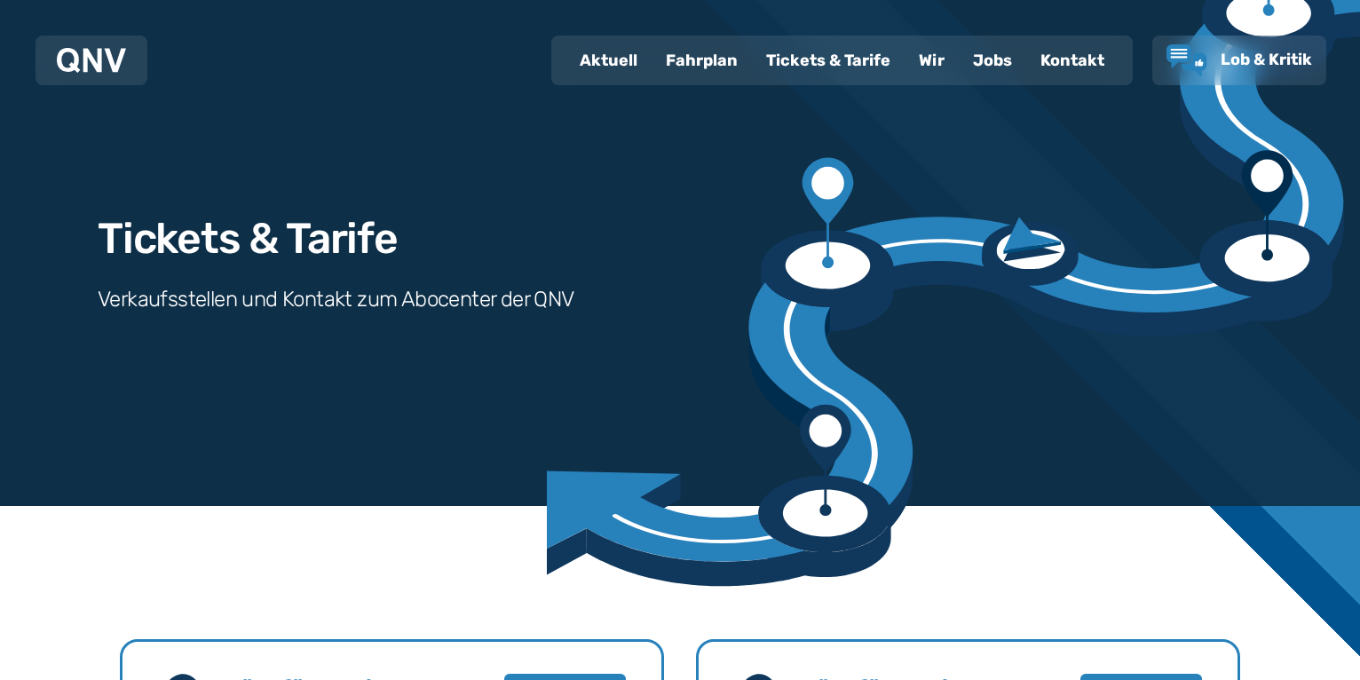
click at [789, 52] on div "Tickets & Tarife" at bounding box center [828, 60] width 153 height 46
click at [704, 56] on div "Fahrplan" at bounding box center [701, 60] width 100 height 46
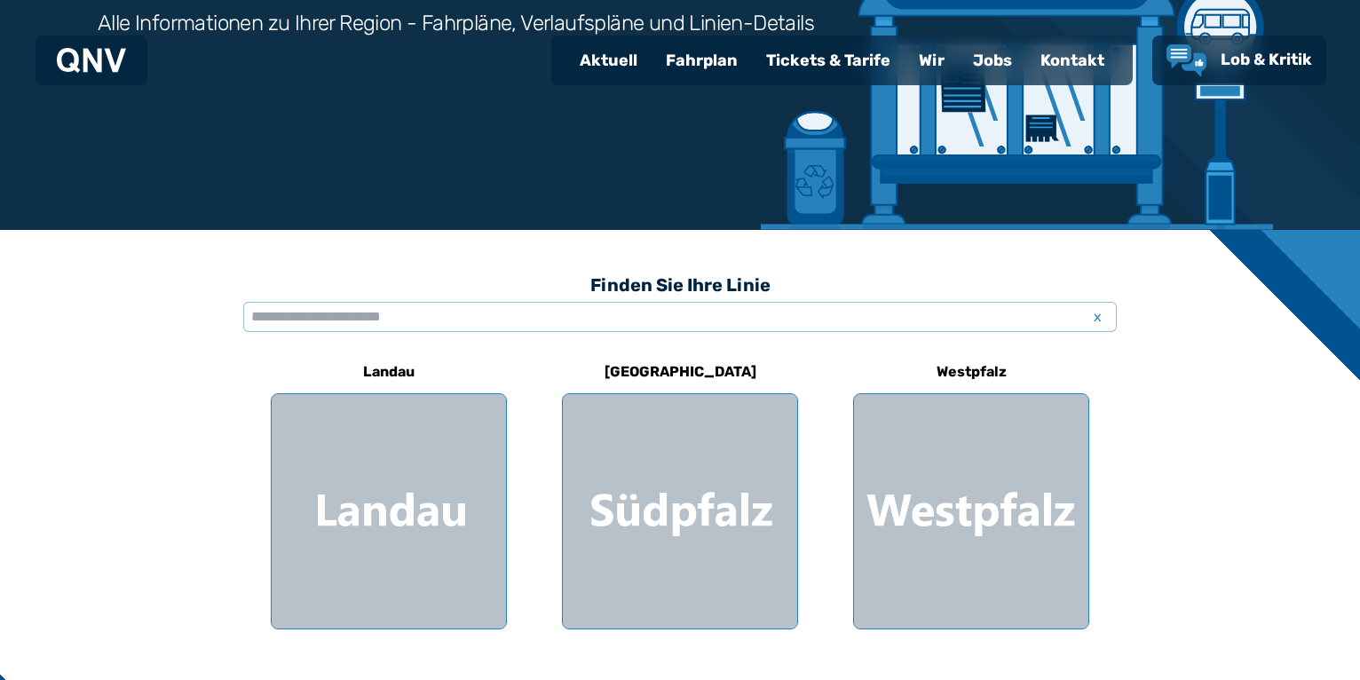
scroll to position [362, 0]
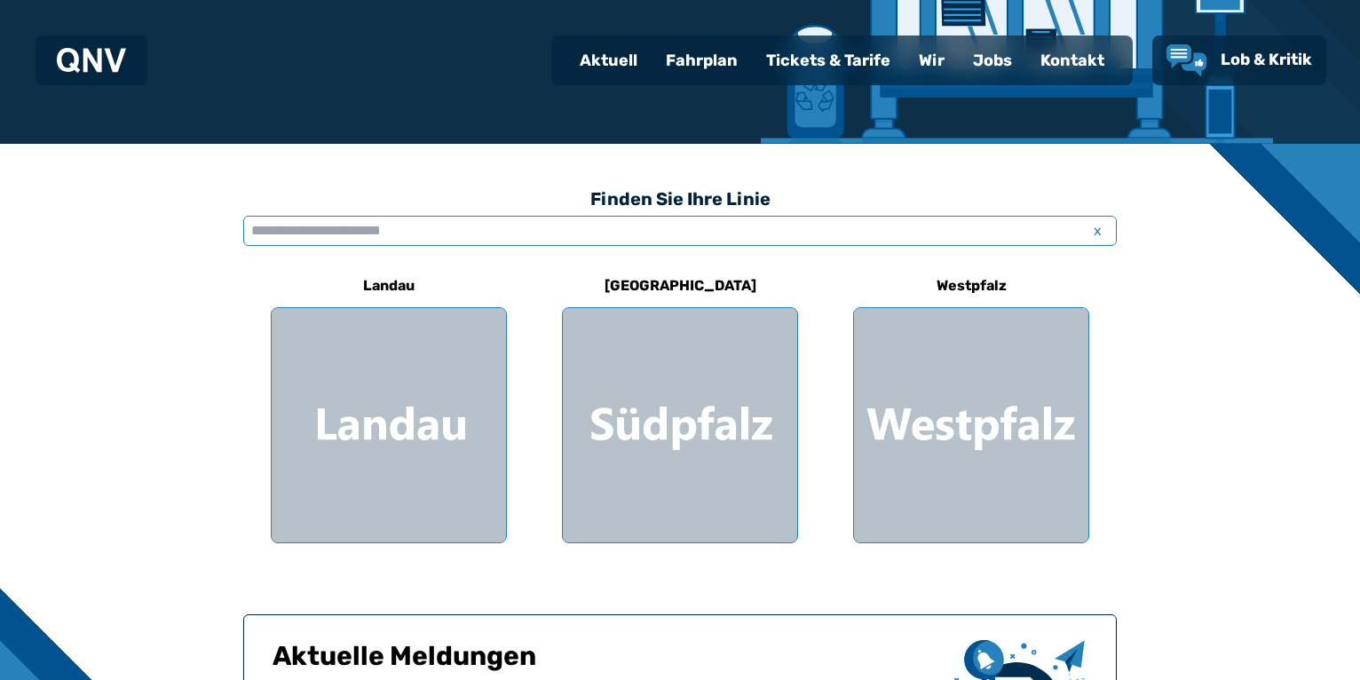
click at [828, 230] on input "text" at bounding box center [679, 231] width 873 height 30
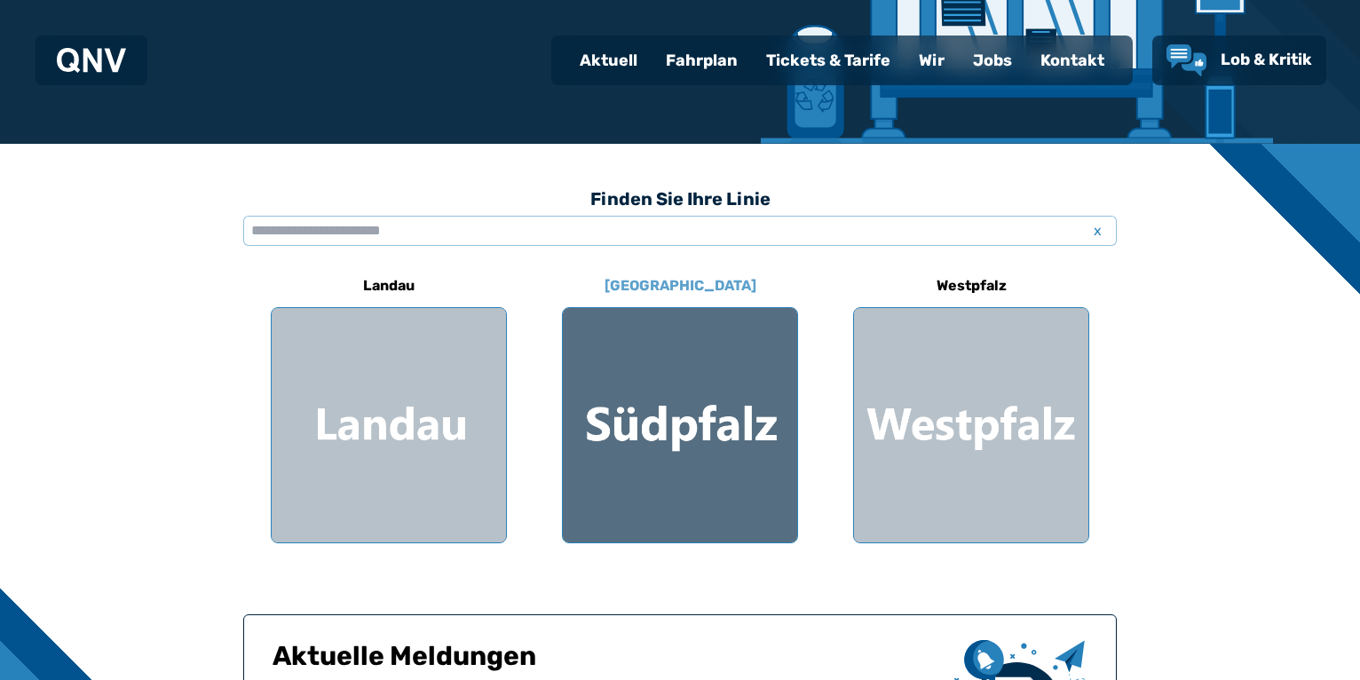
click at [692, 424] on div at bounding box center [680, 425] width 234 height 234
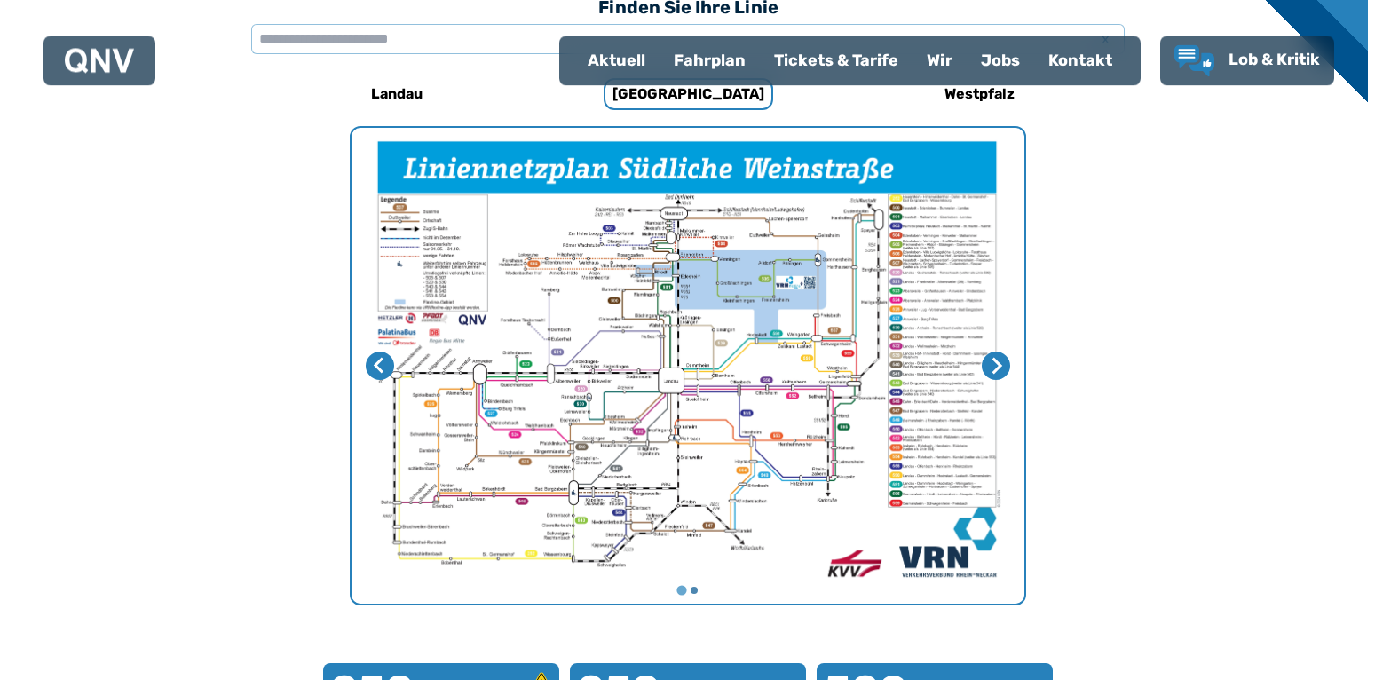
scroll to position [547, 0]
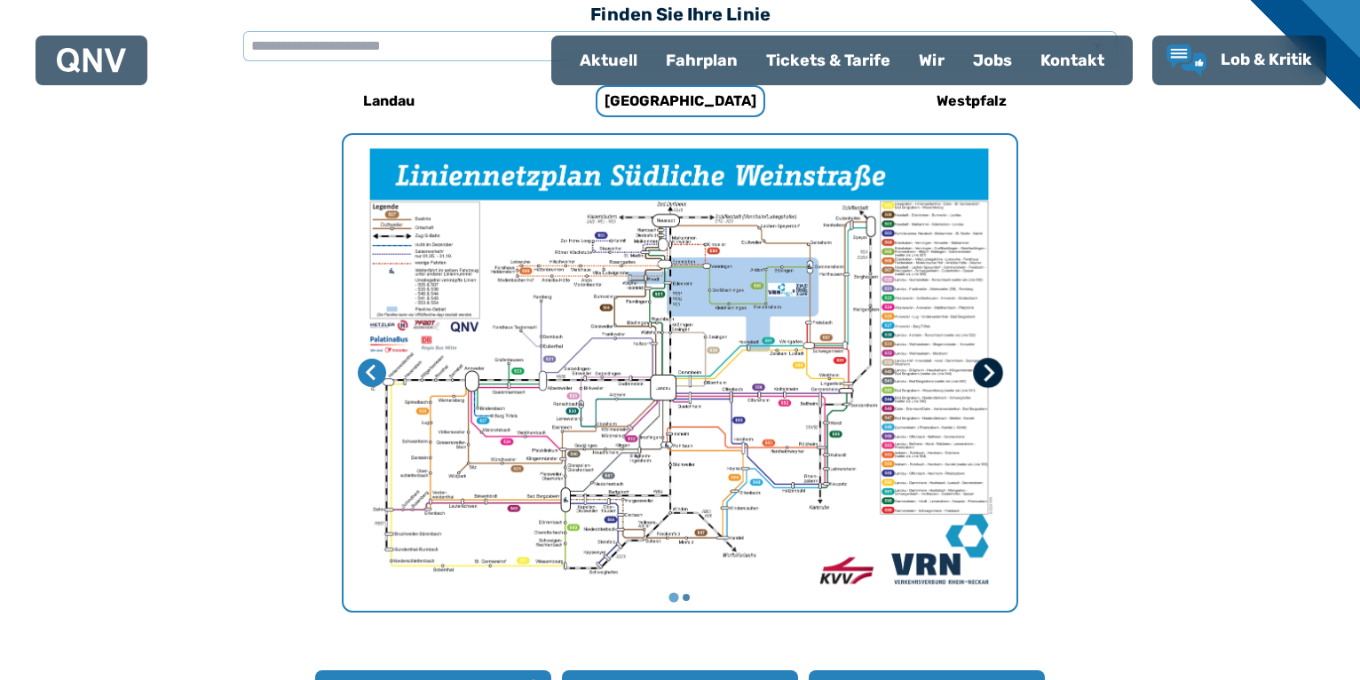
click at [978, 372] on button "Nächste Seite" at bounding box center [988, 373] width 30 height 30
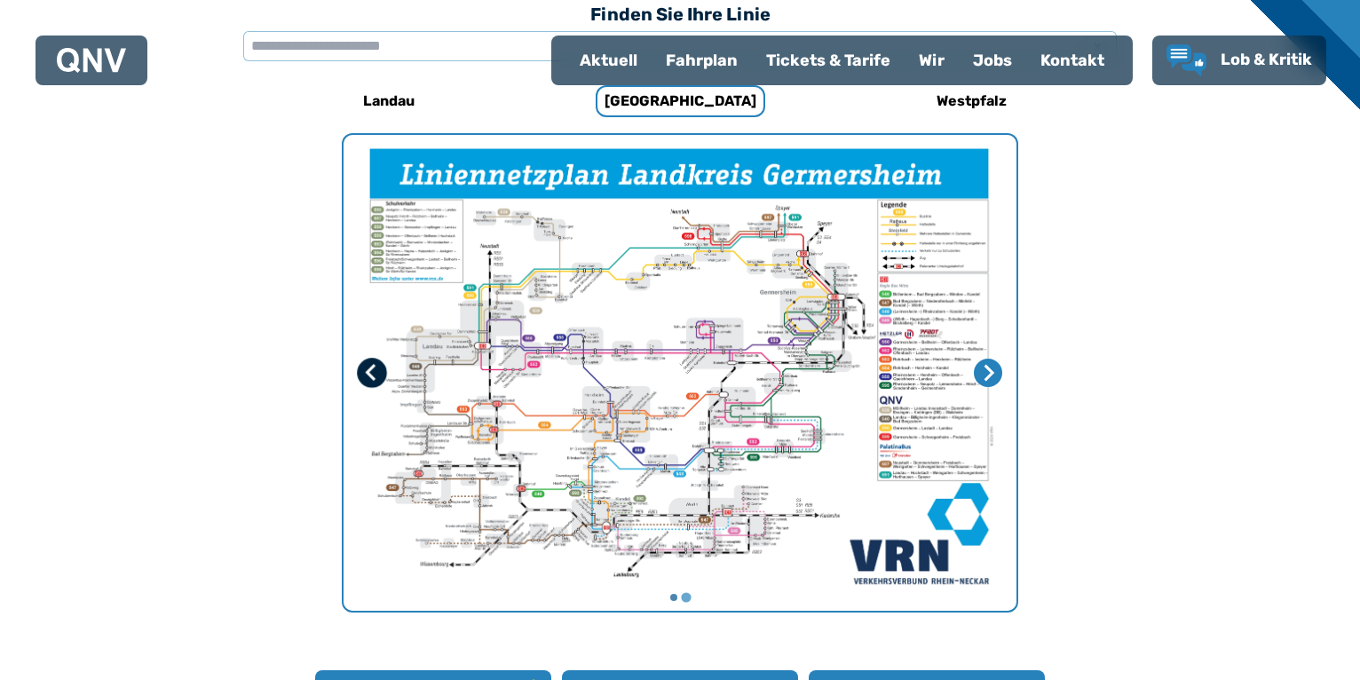
click at [369, 364] on icon "Vorherige Seite" at bounding box center [372, 373] width 18 height 18
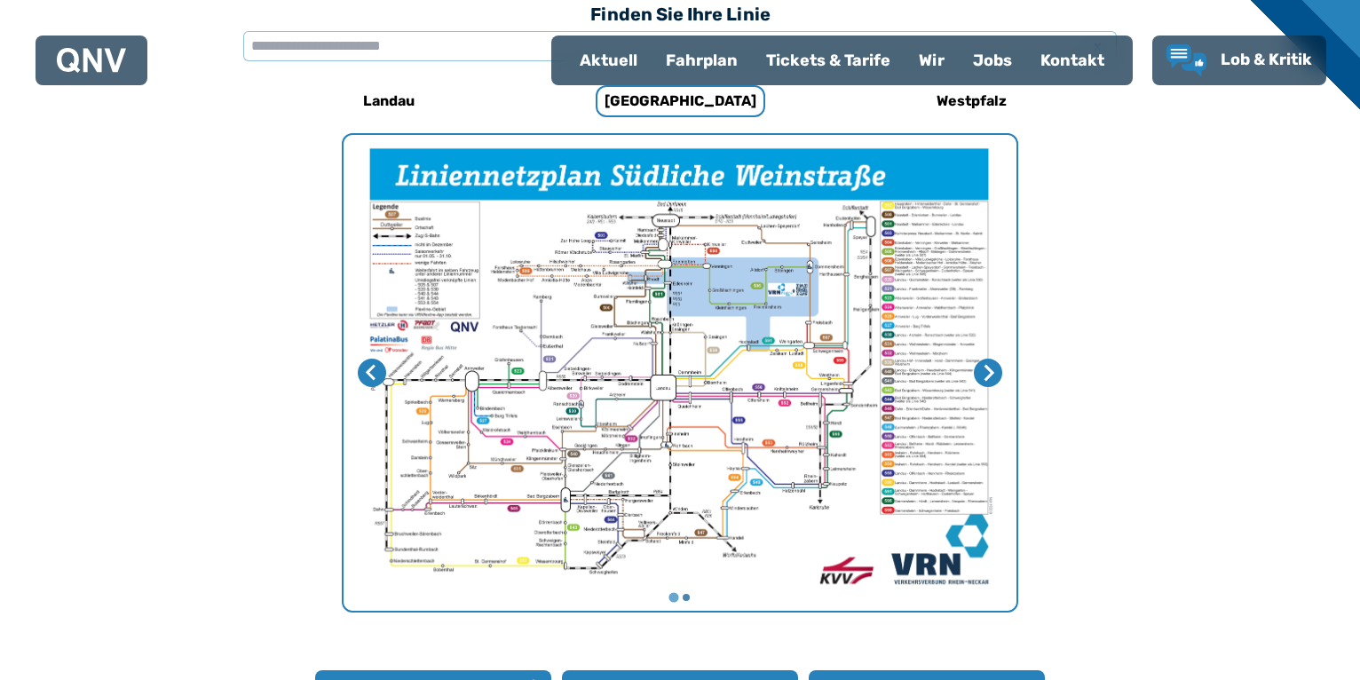
click at [616, 367] on img "1 von 2" at bounding box center [679, 373] width 673 height 476
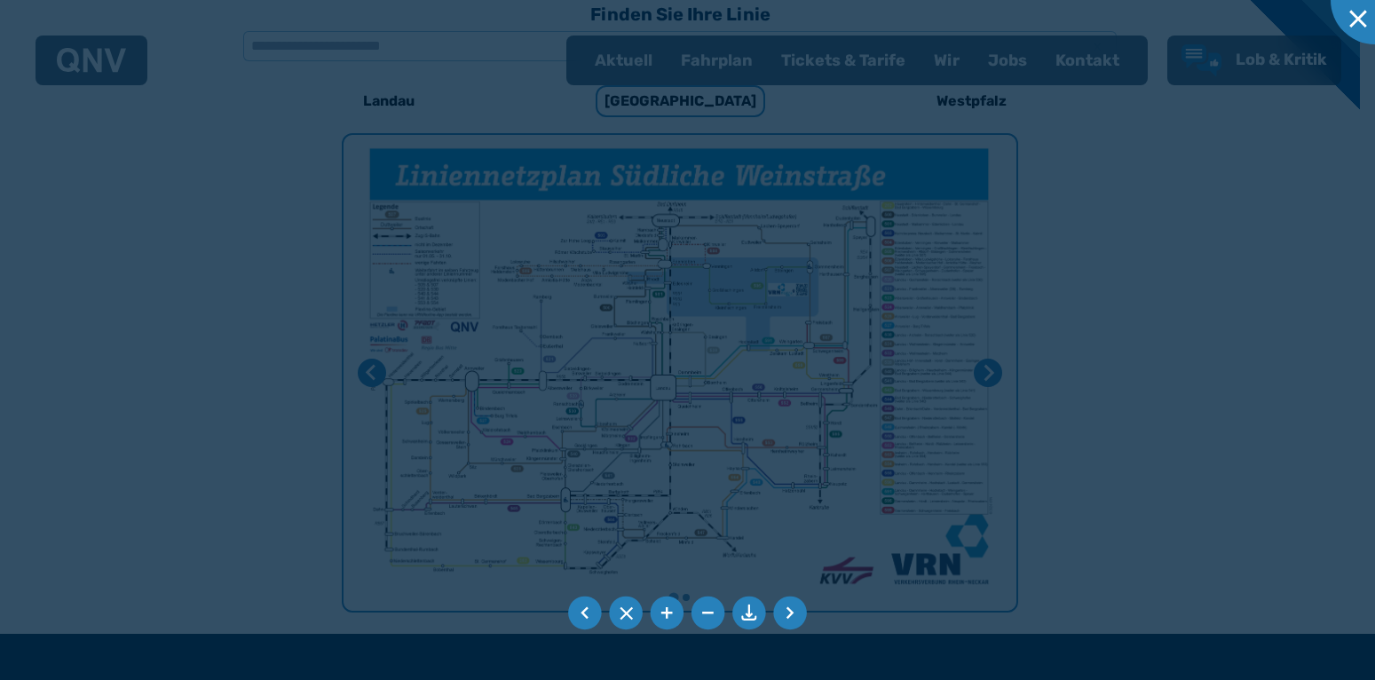
click at [616, 367] on div at bounding box center [687, 340] width 1375 height 680
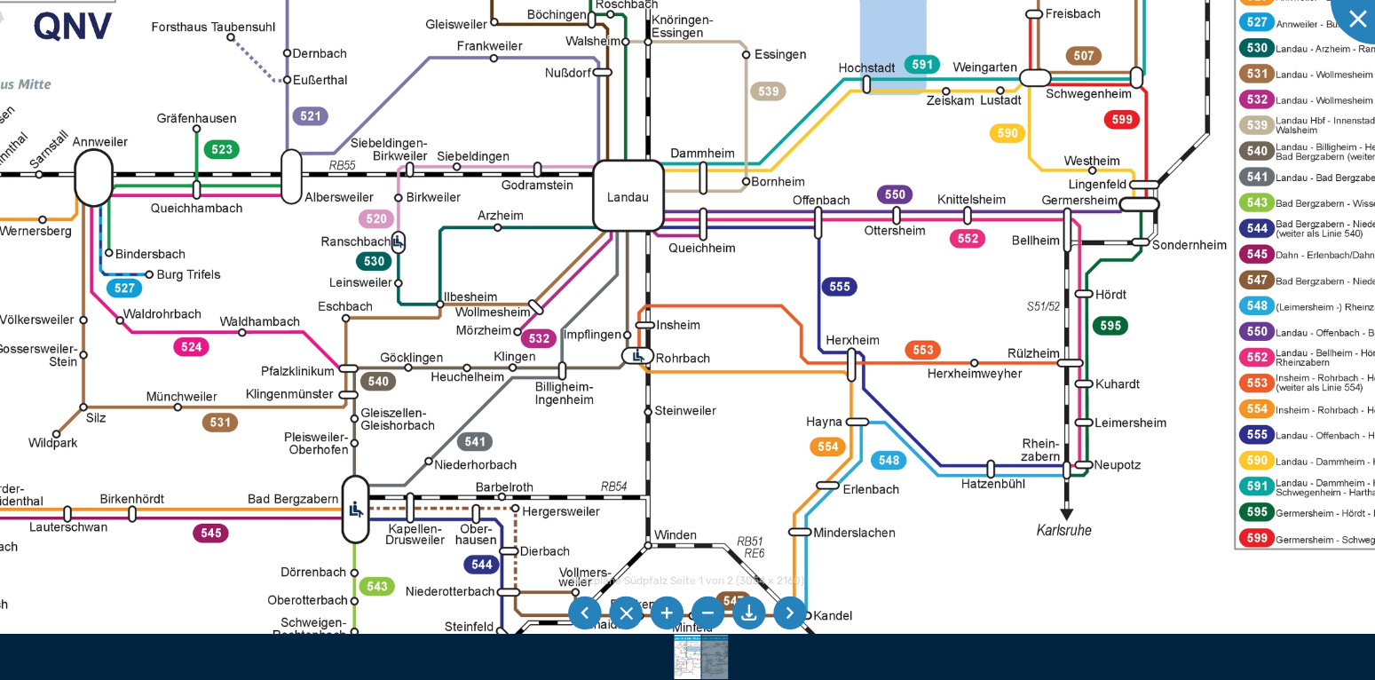
click at [628, 178] on img at bounding box center [675, 155] width 1881 height 1330
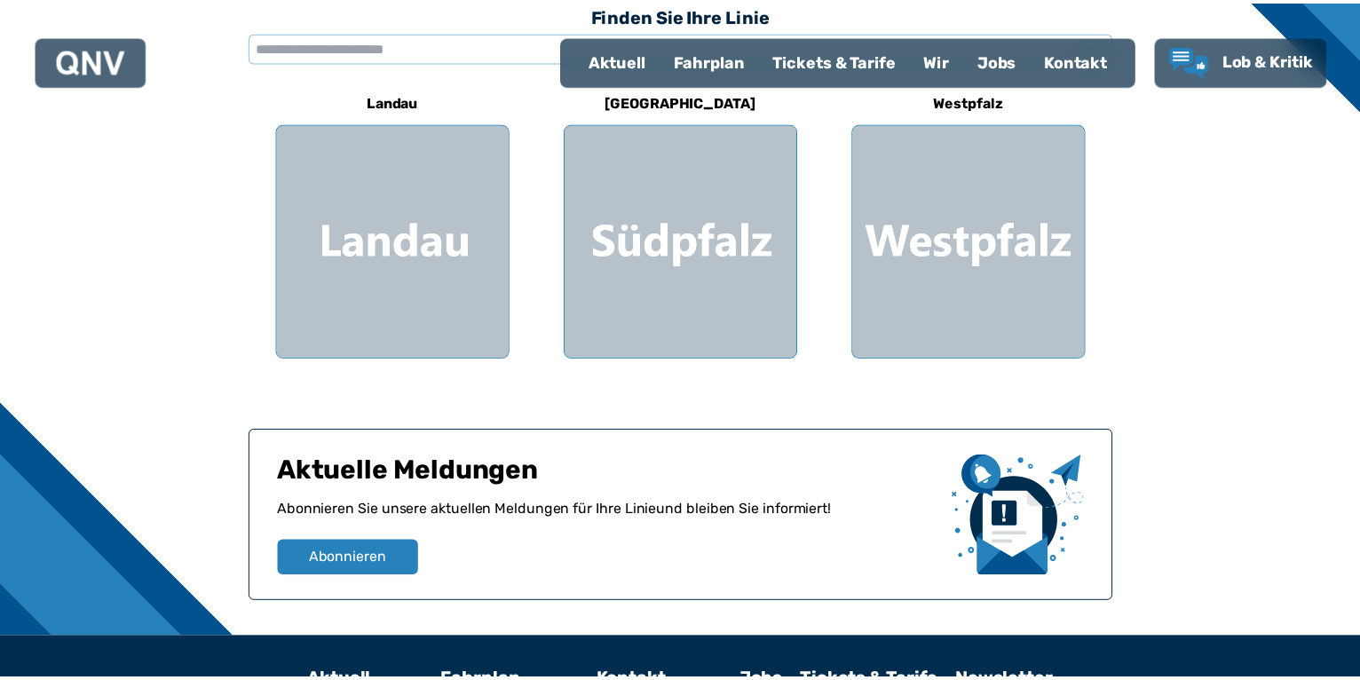
scroll to position [362, 0]
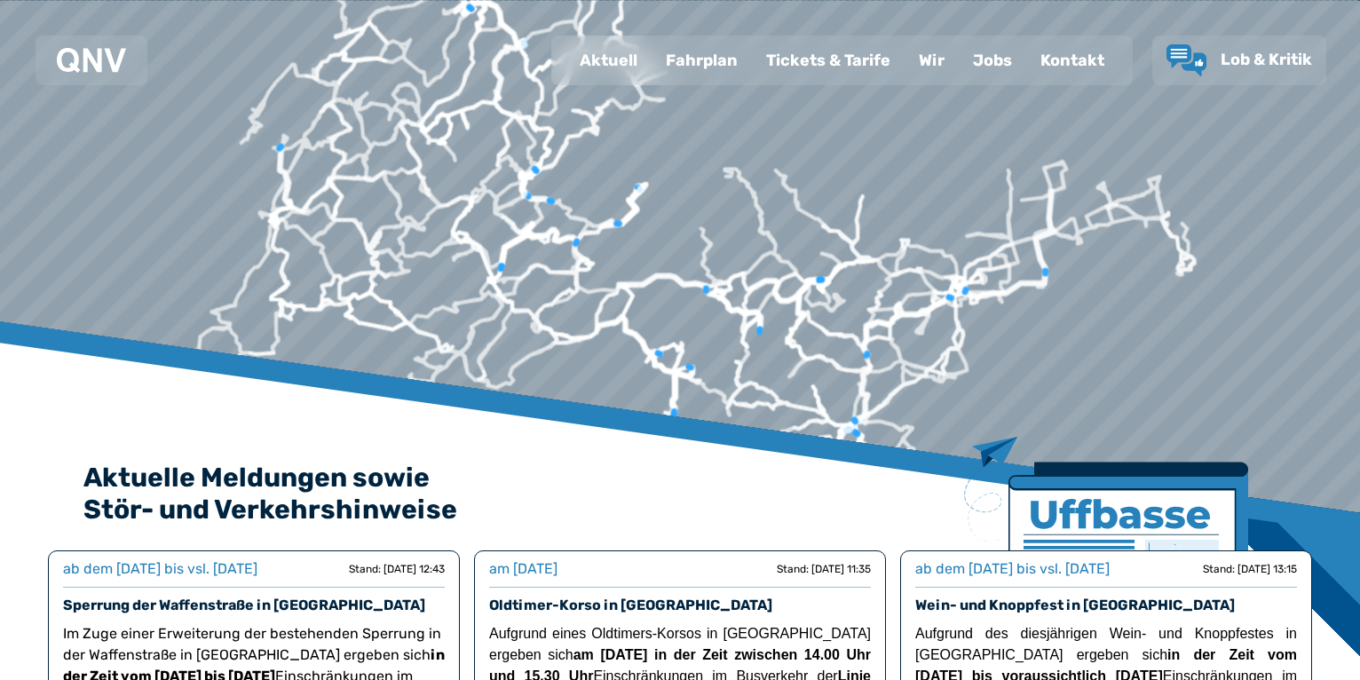
click at [824, 65] on div "Tickets & Tarife" at bounding box center [828, 60] width 153 height 46
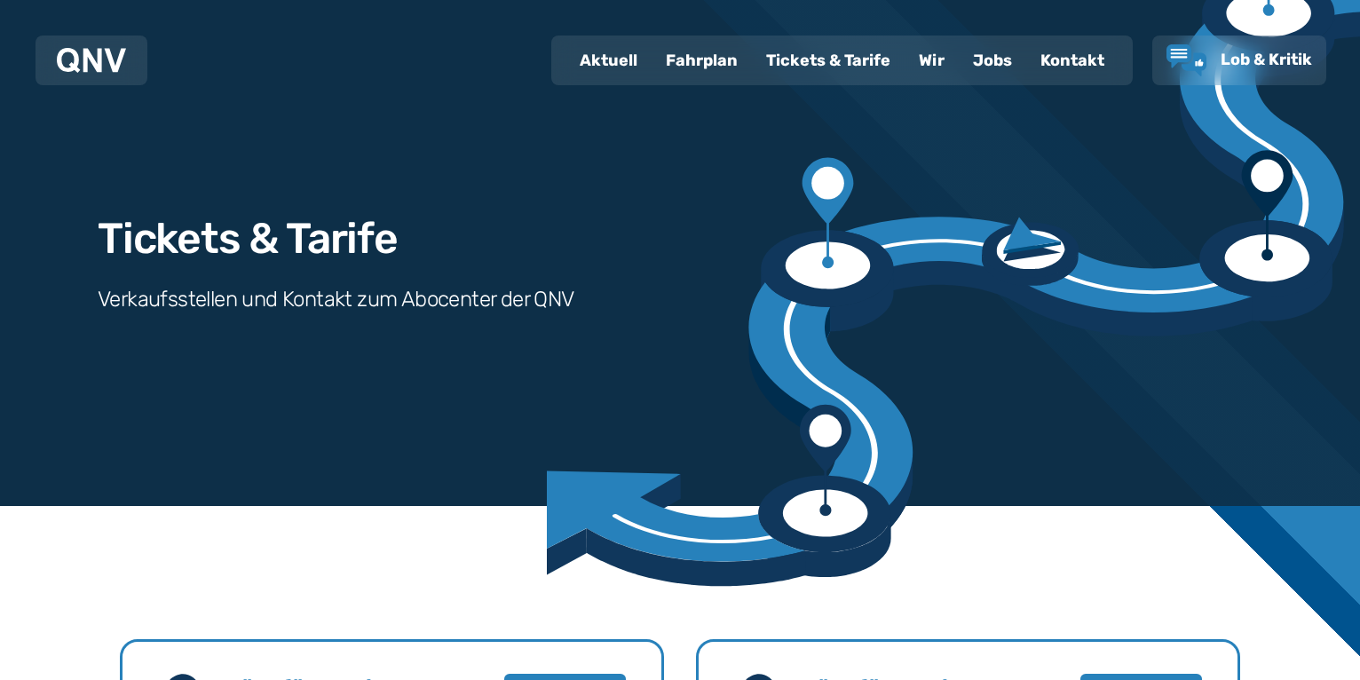
click at [684, 57] on div "Fahrplan" at bounding box center [701, 60] width 100 height 46
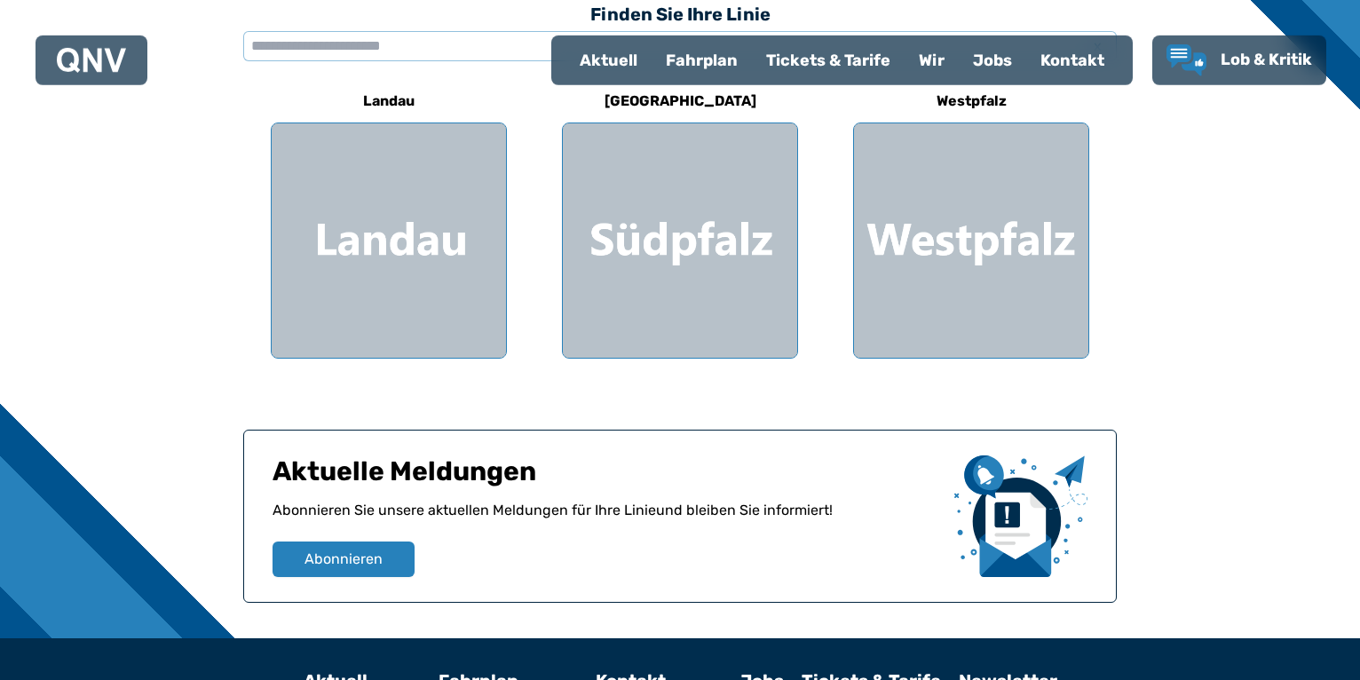
scroll to position [367, 0]
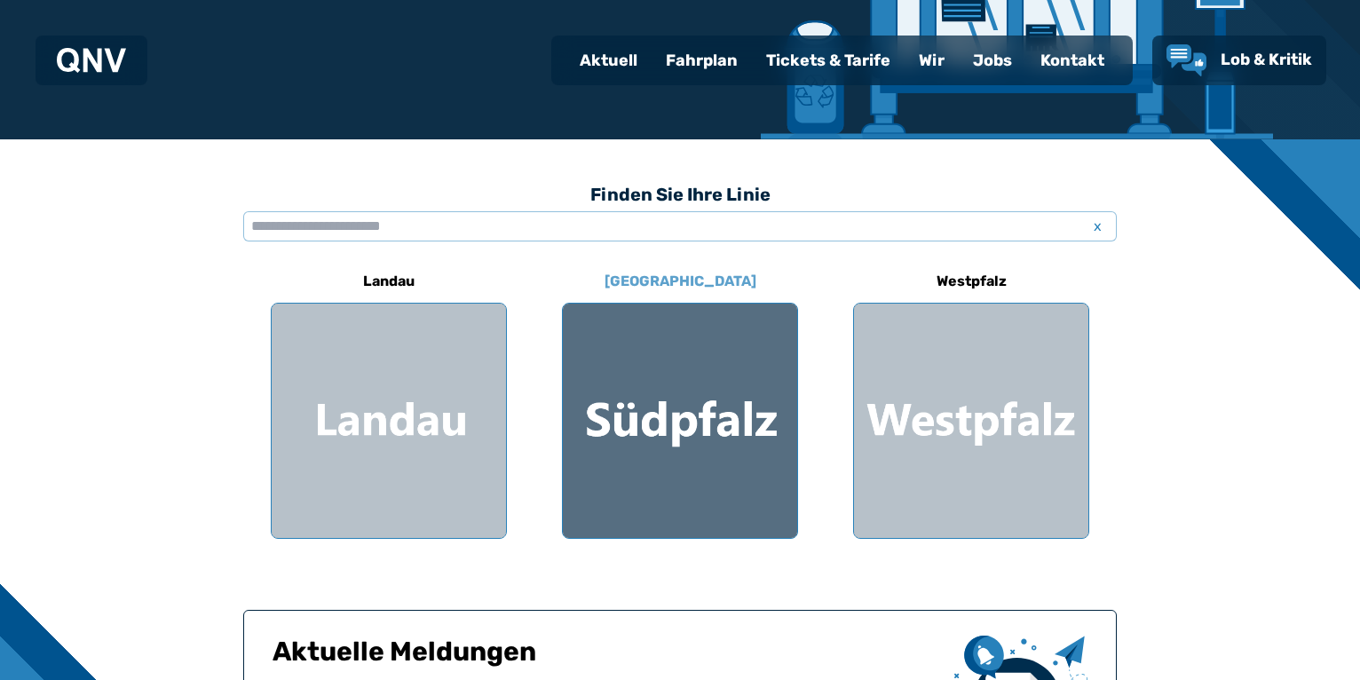
click at [680, 422] on div at bounding box center [680, 421] width 234 height 234
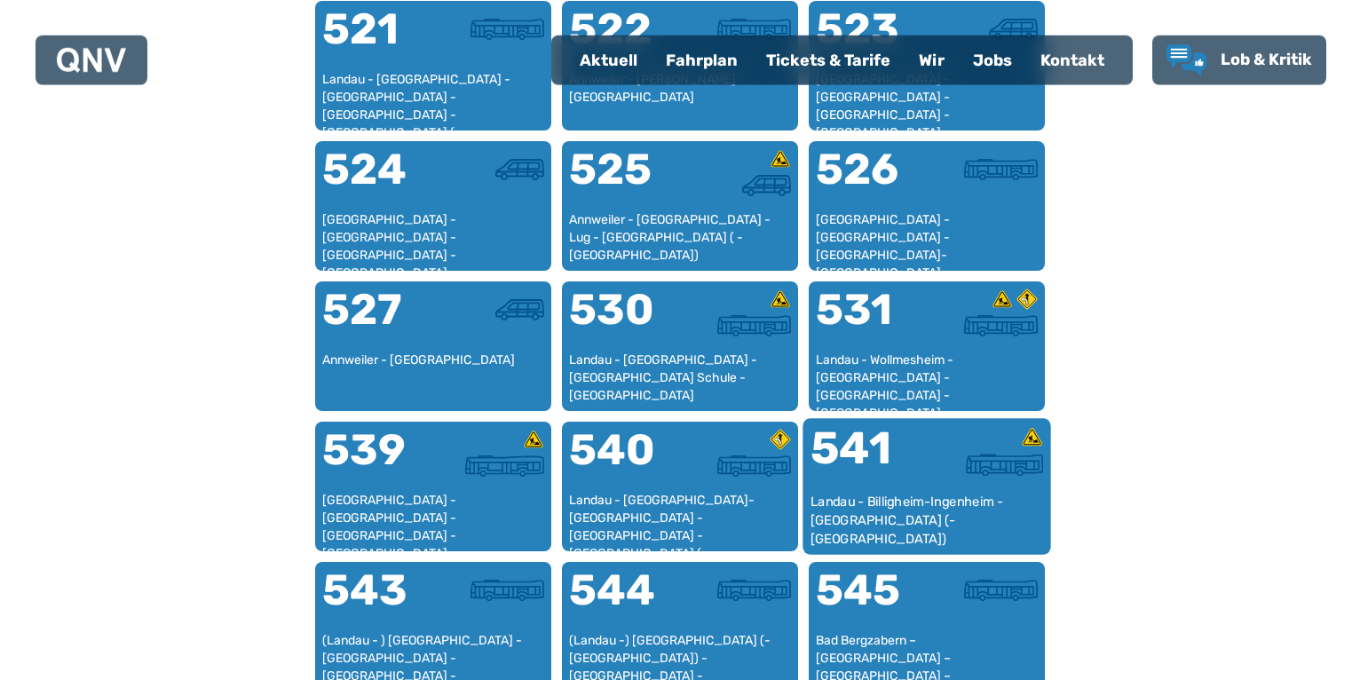
scroll to position [1361, 0]
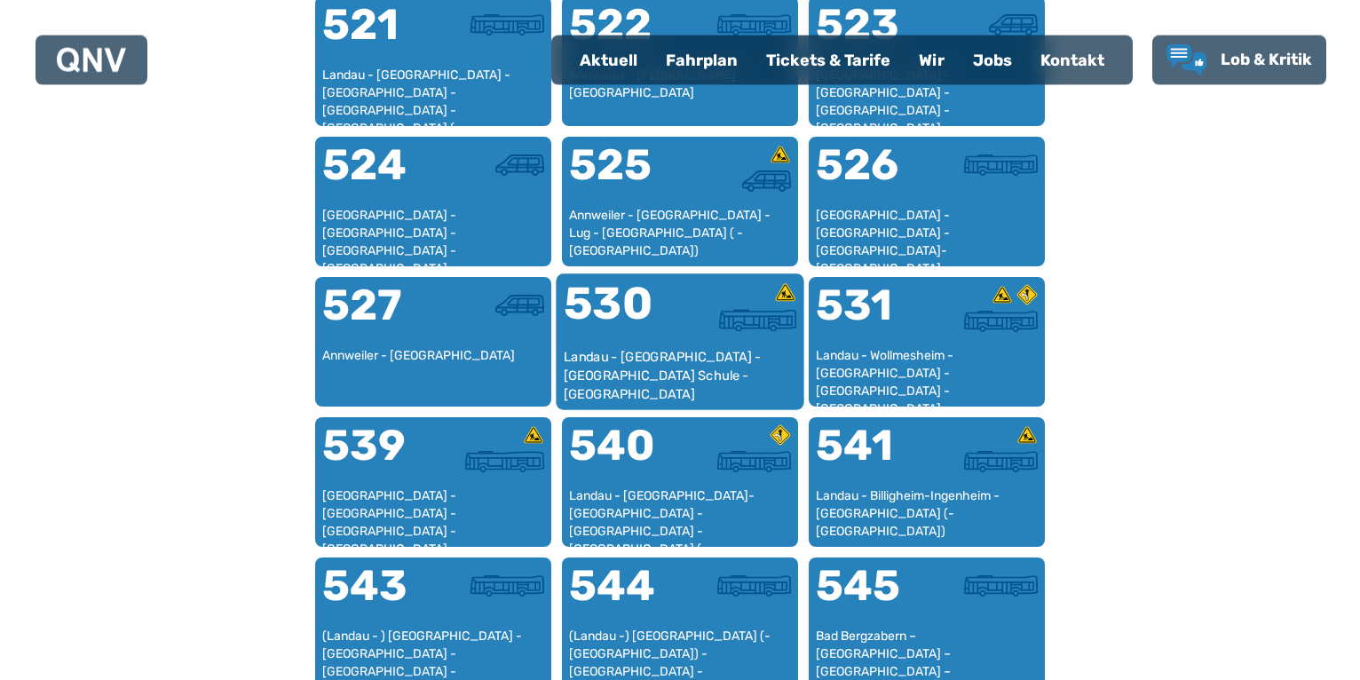
click at [657, 363] on div "Landau - [GEOGRAPHIC_DATA] - [GEOGRAPHIC_DATA] Schule - [GEOGRAPHIC_DATA]" at bounding box center [680, 375] width 233 height 54
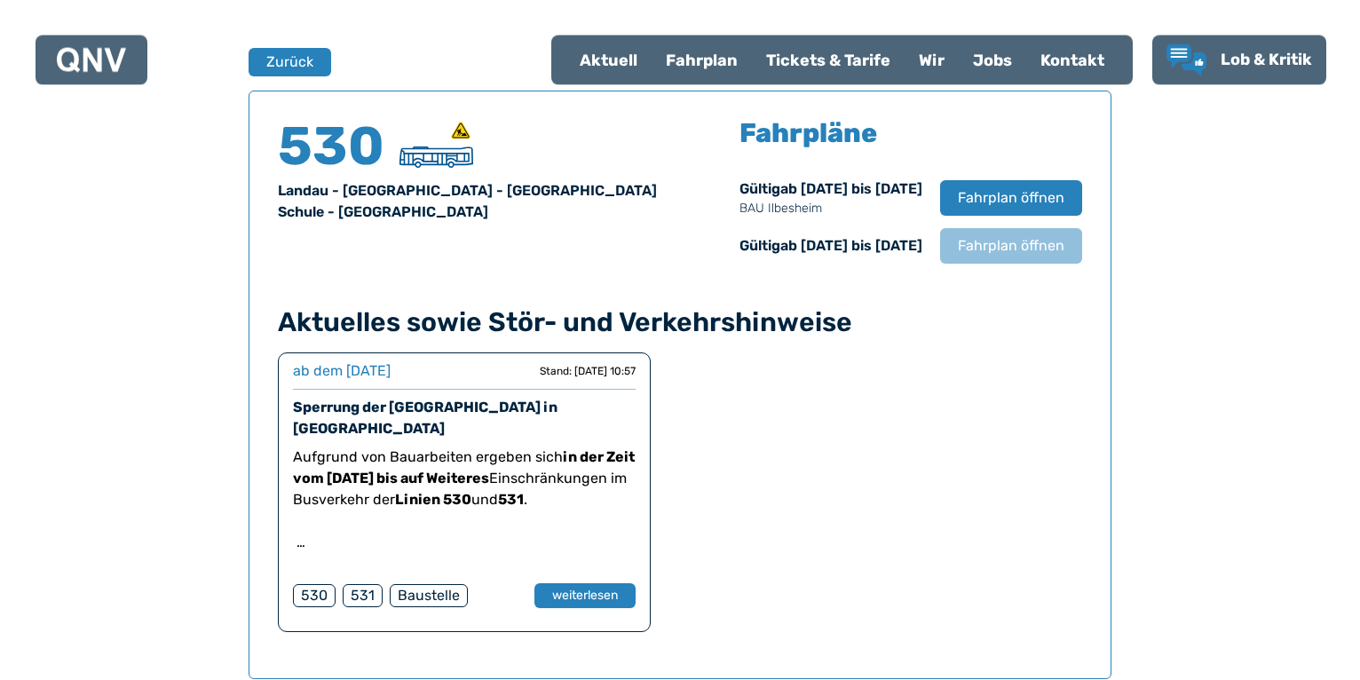
scroll to position [1170, 0]
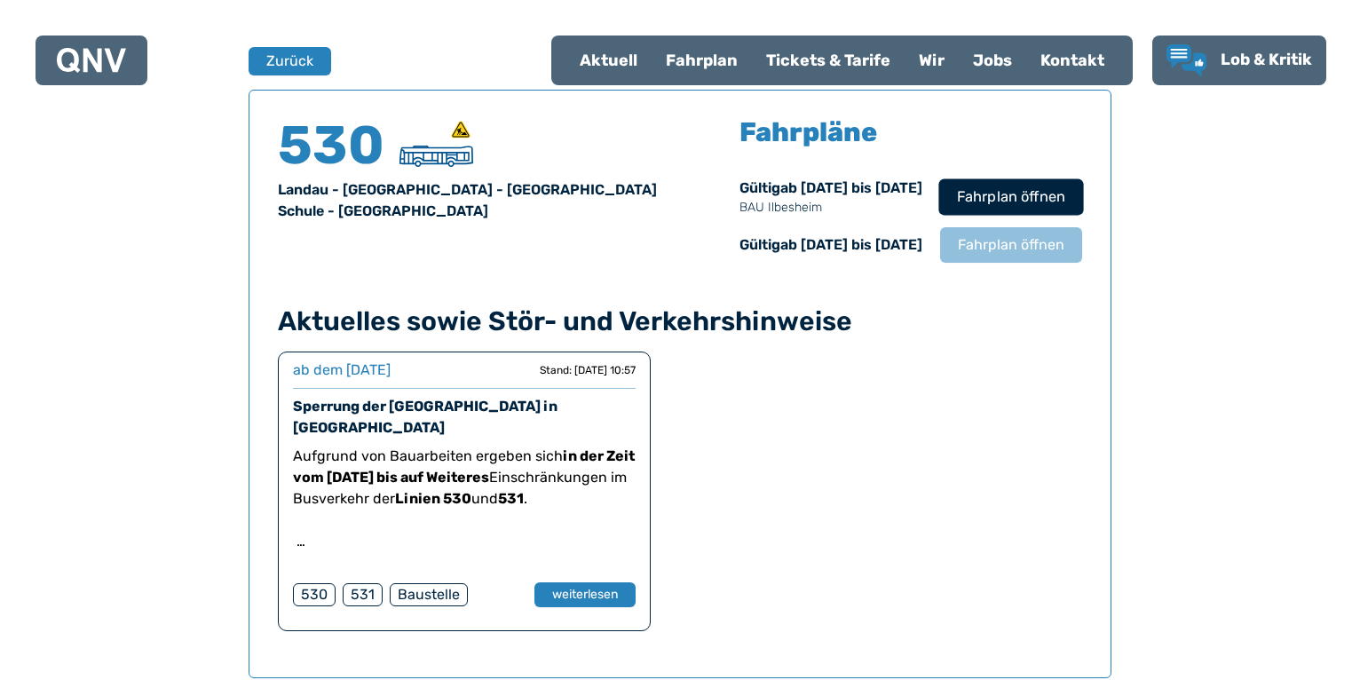
click at [1005, 191] on span "Fahrplan öffnen" at bounding box center [1011, 196] width 108 height 21
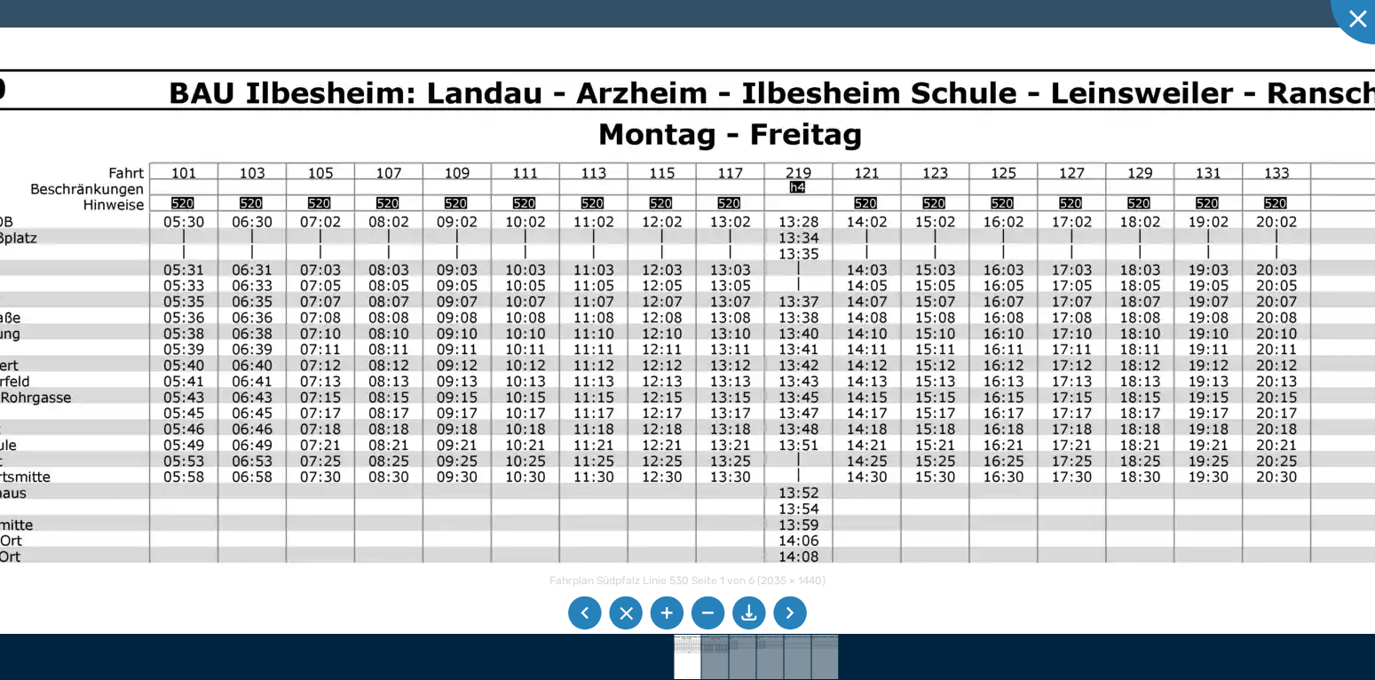
click at [791, 528] on img at bounding box center [759, 667] width 1806 height 1278
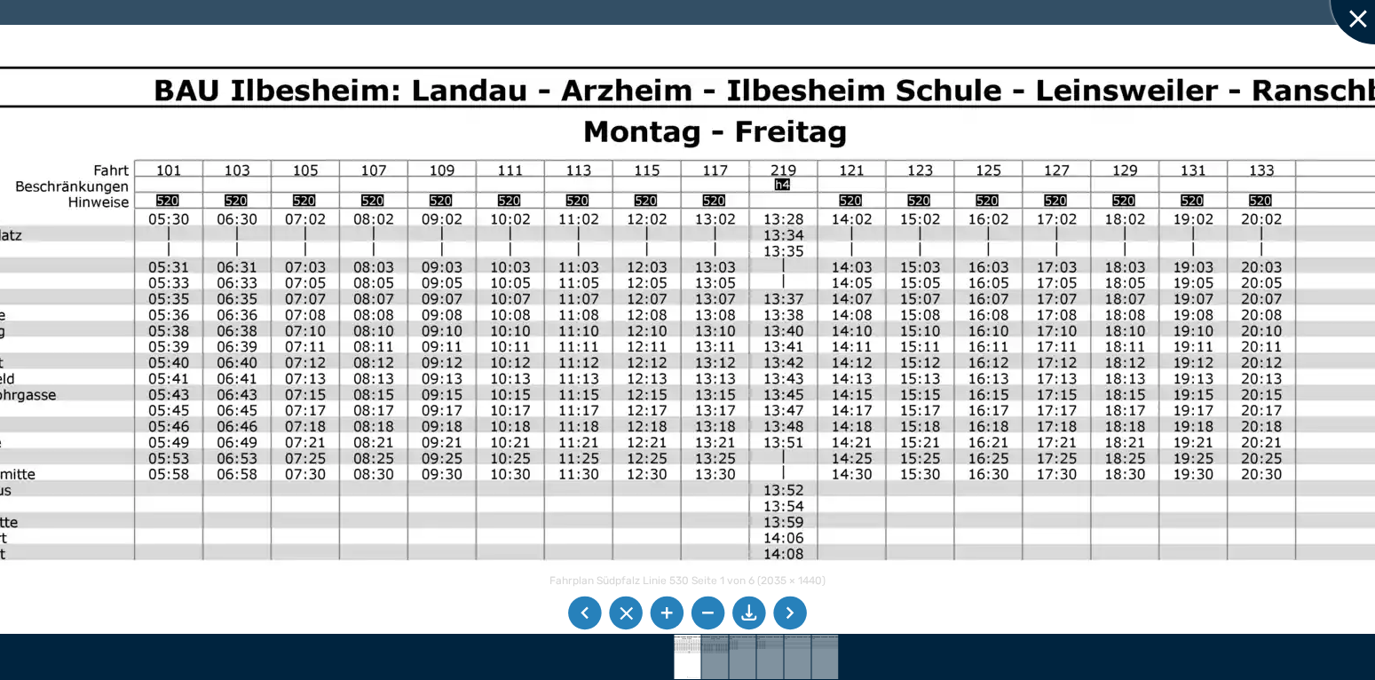
click at [1359, 34] on div at bounding box center [1374, 0] width 89 height 89
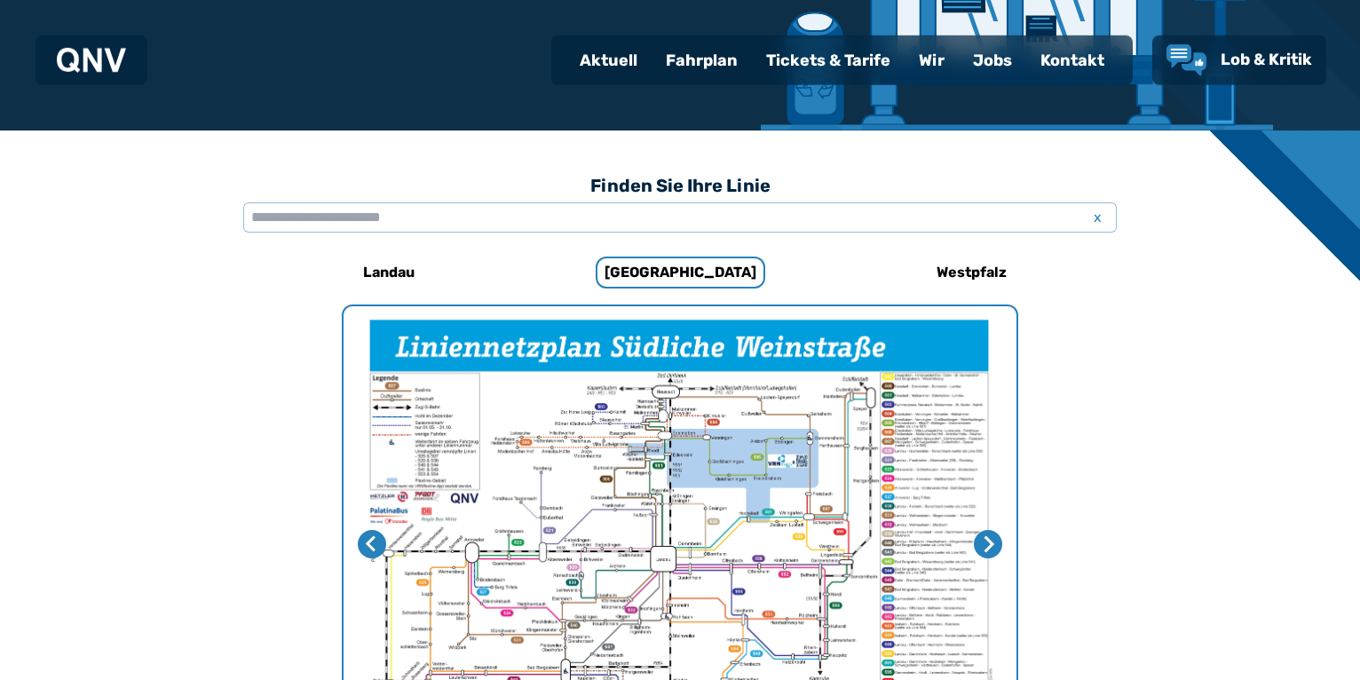
scroll to position [355, 0]
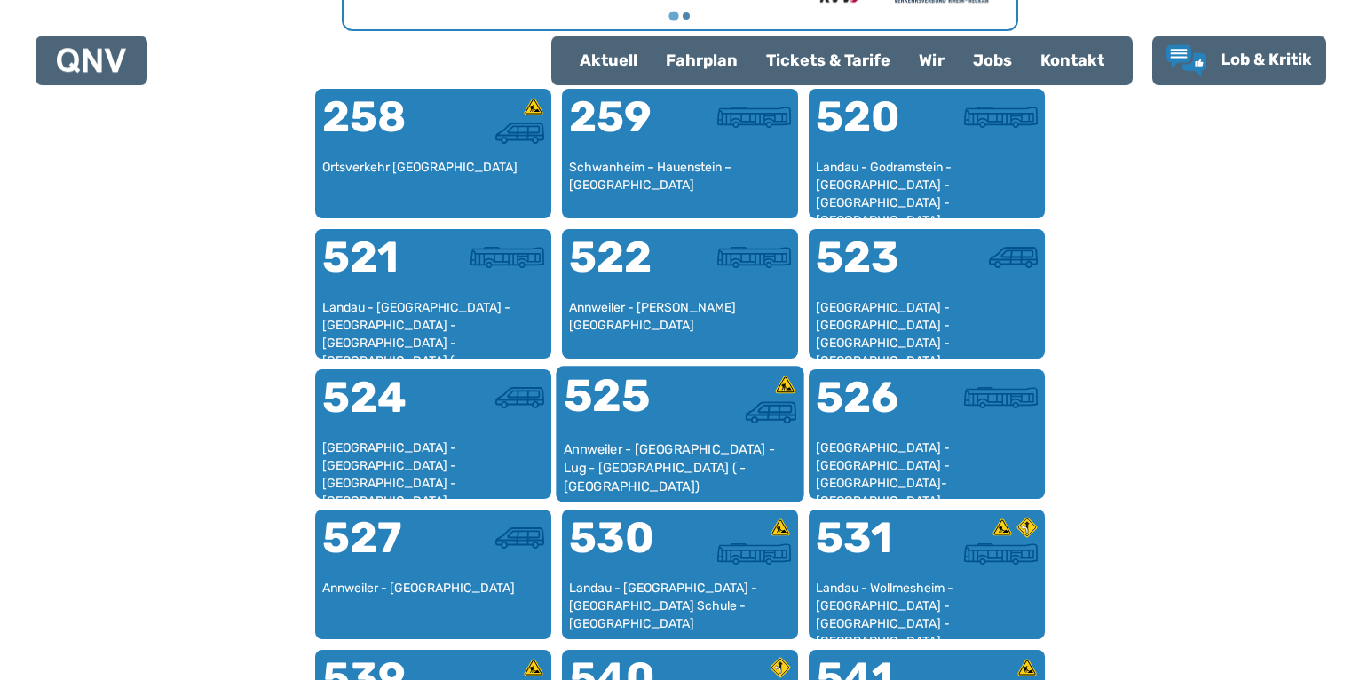
scroll to position [1090, 0]
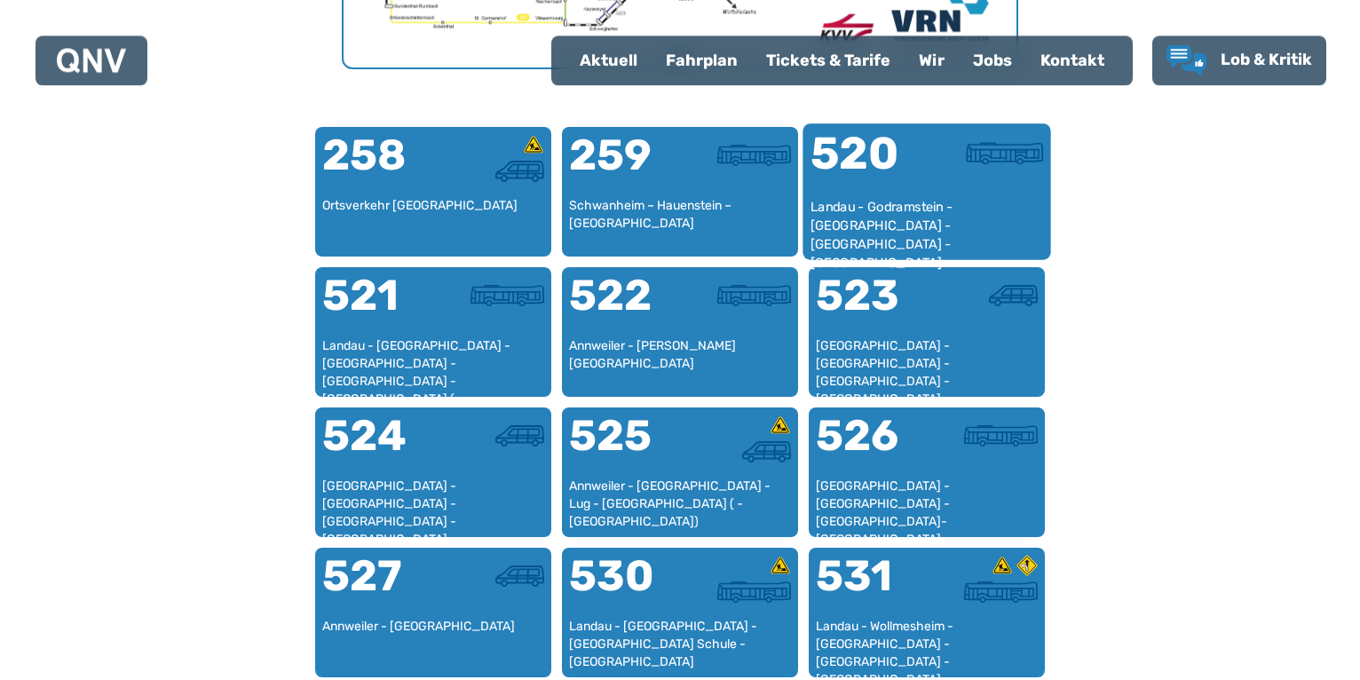
click at [904, 191] on div "520" at bounding box center [868, 164] width 116 height 67
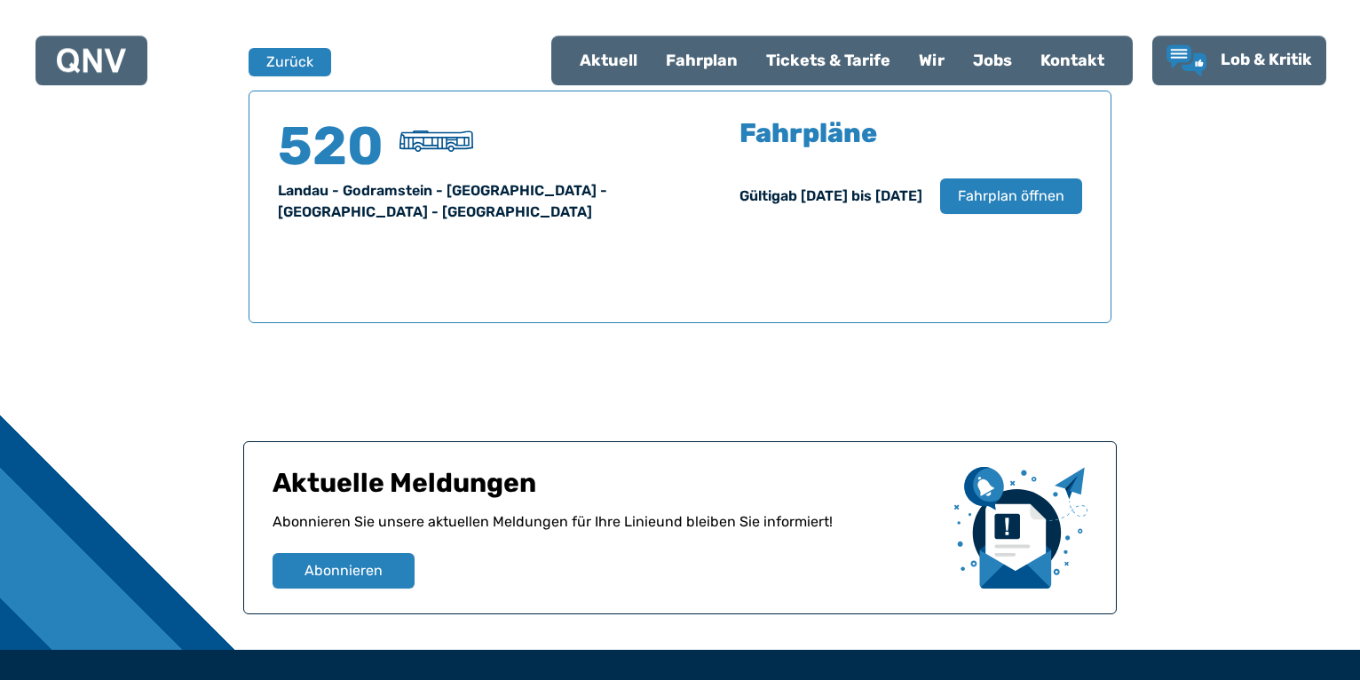
scroll to position [1170, 0]
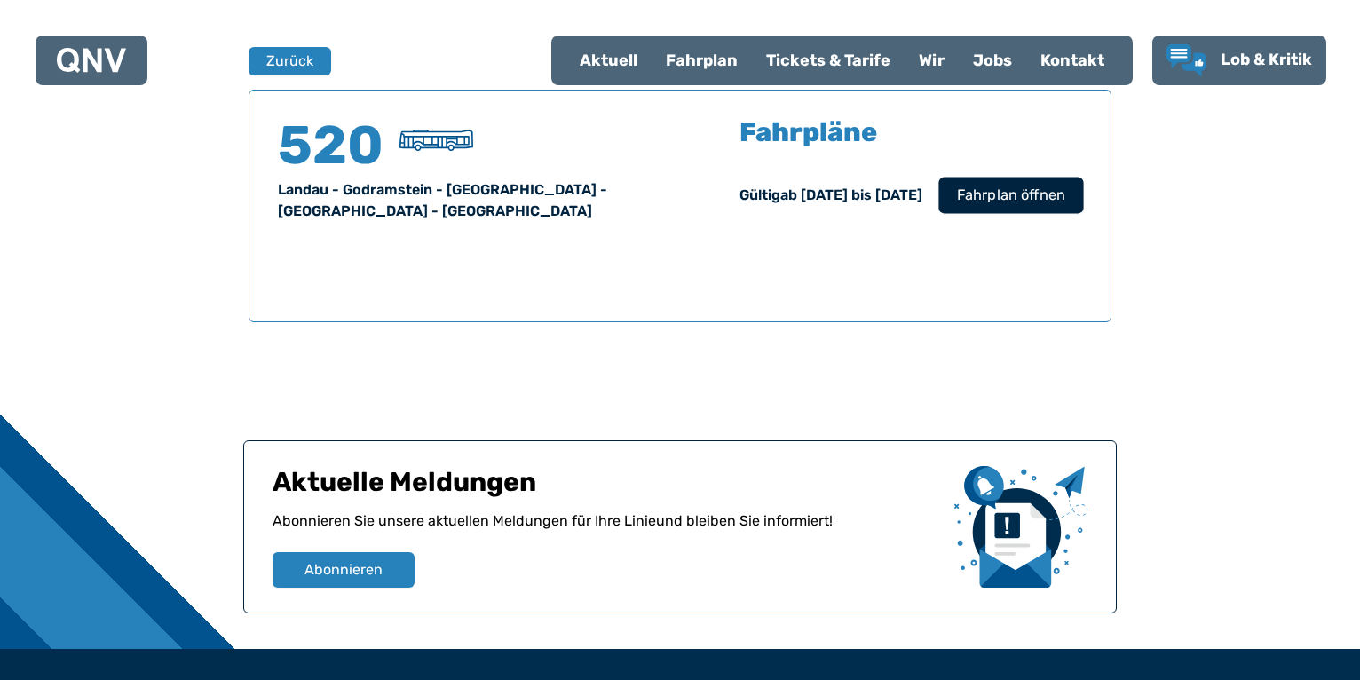
click at [999, 197] on span "Fahrplan öffnen" at bounding box center [1011, 195] width 108 height 21
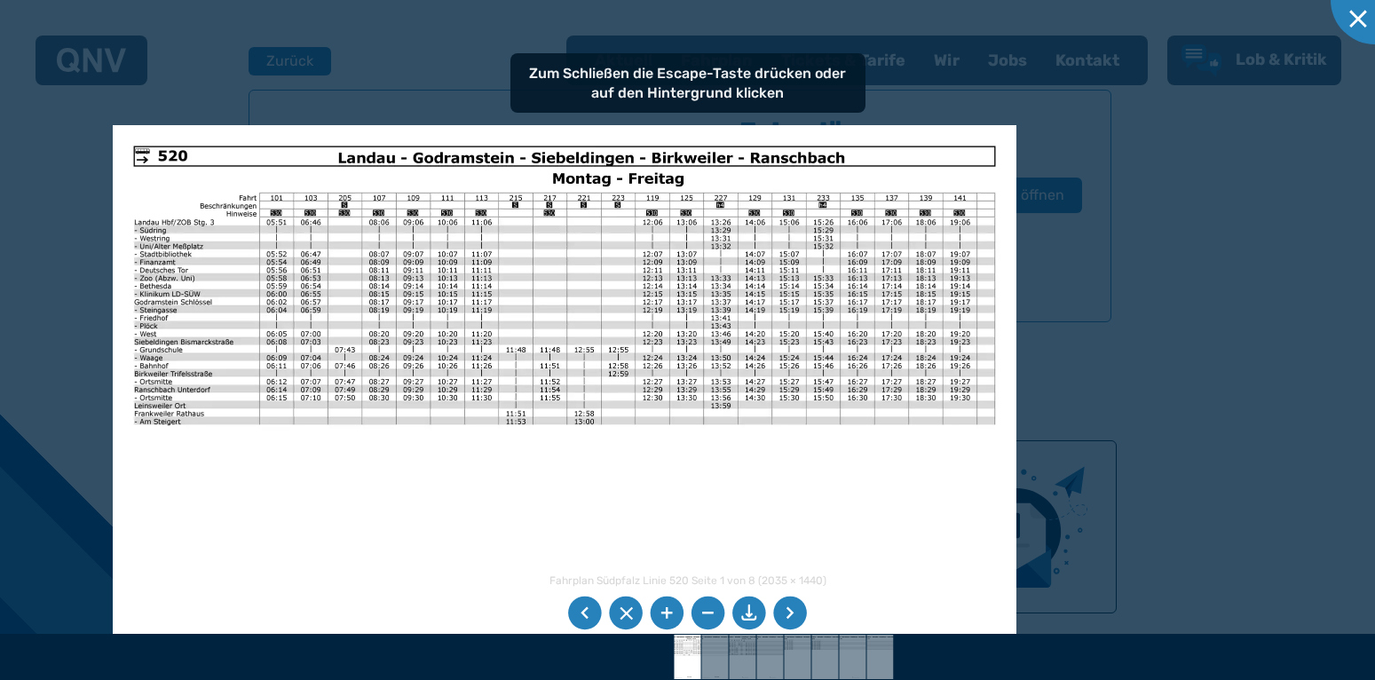
click at [427, 317] on img at bounding box center [565, 444] width 904 height 639
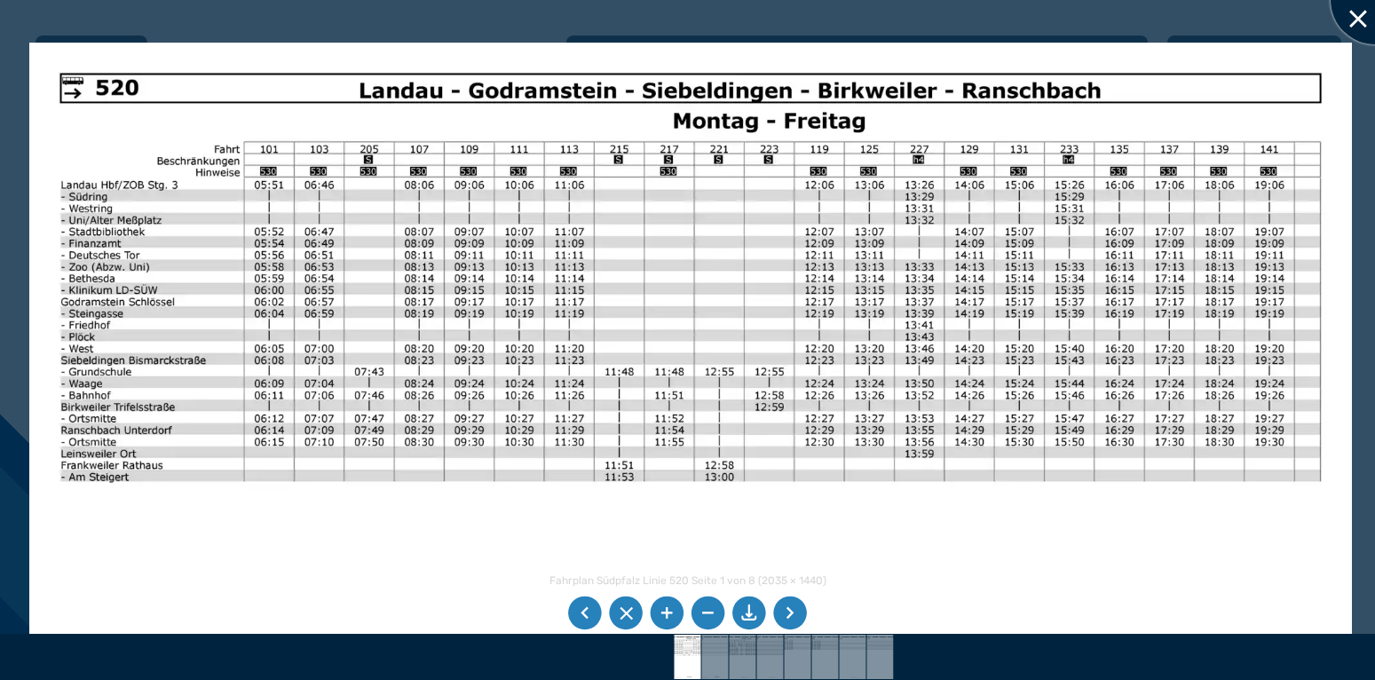
click at [1353, 13] on div at bounding box center [1374, 0] width 89 height 89
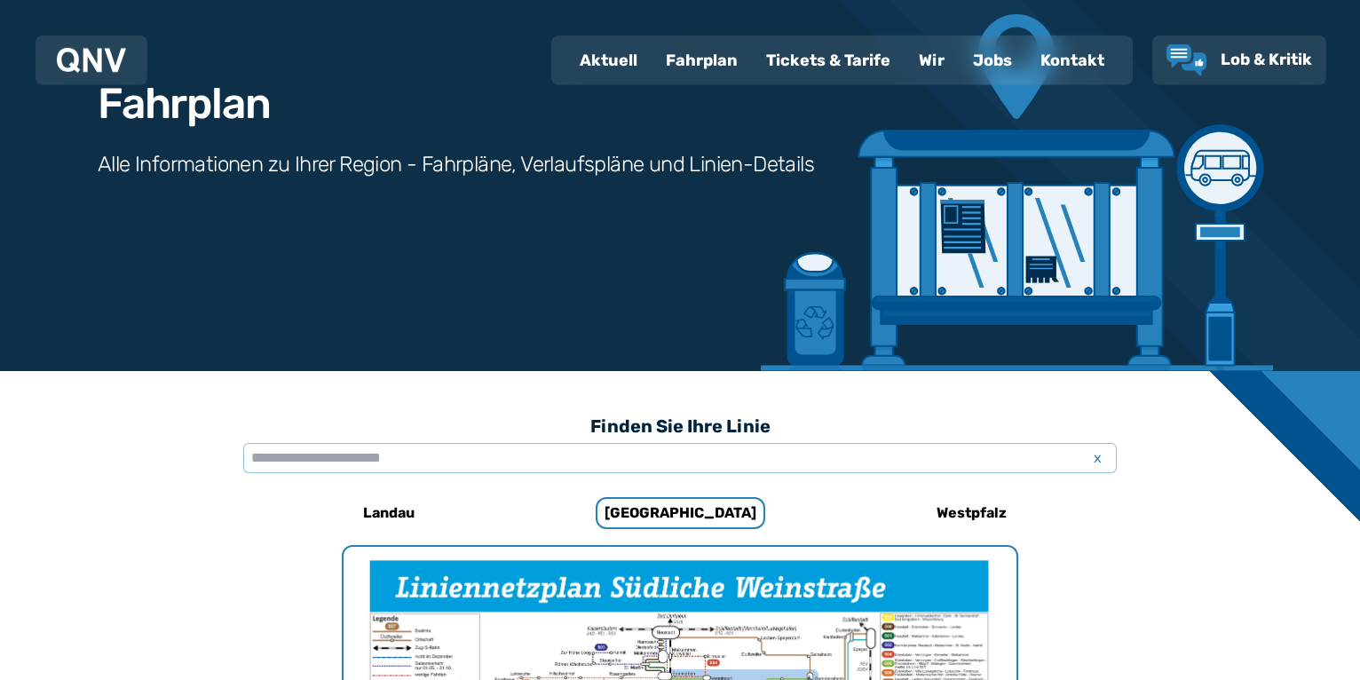
scroll to position [181, 0]
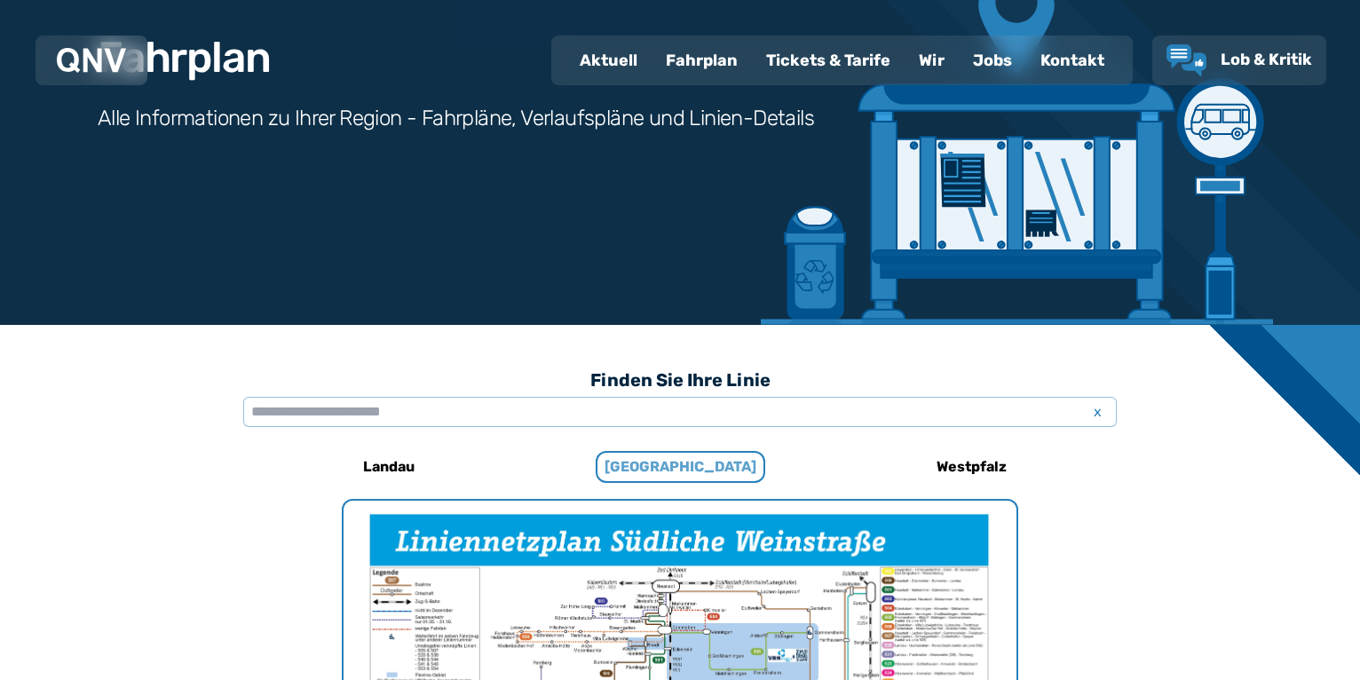
click at [690, 462] on h6 "[GEOGRAPHIC_DATA]" at bounding box center [681, 467] width 170 height 32
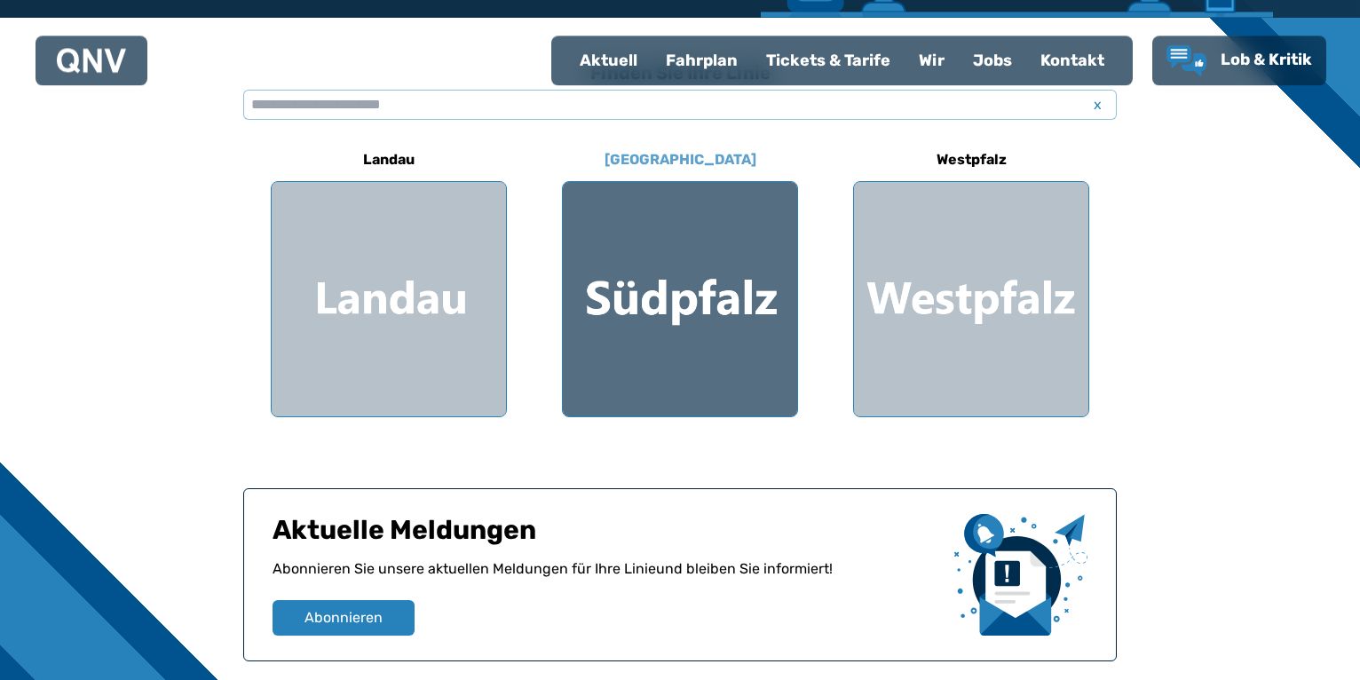
scroll to position [457, 0]
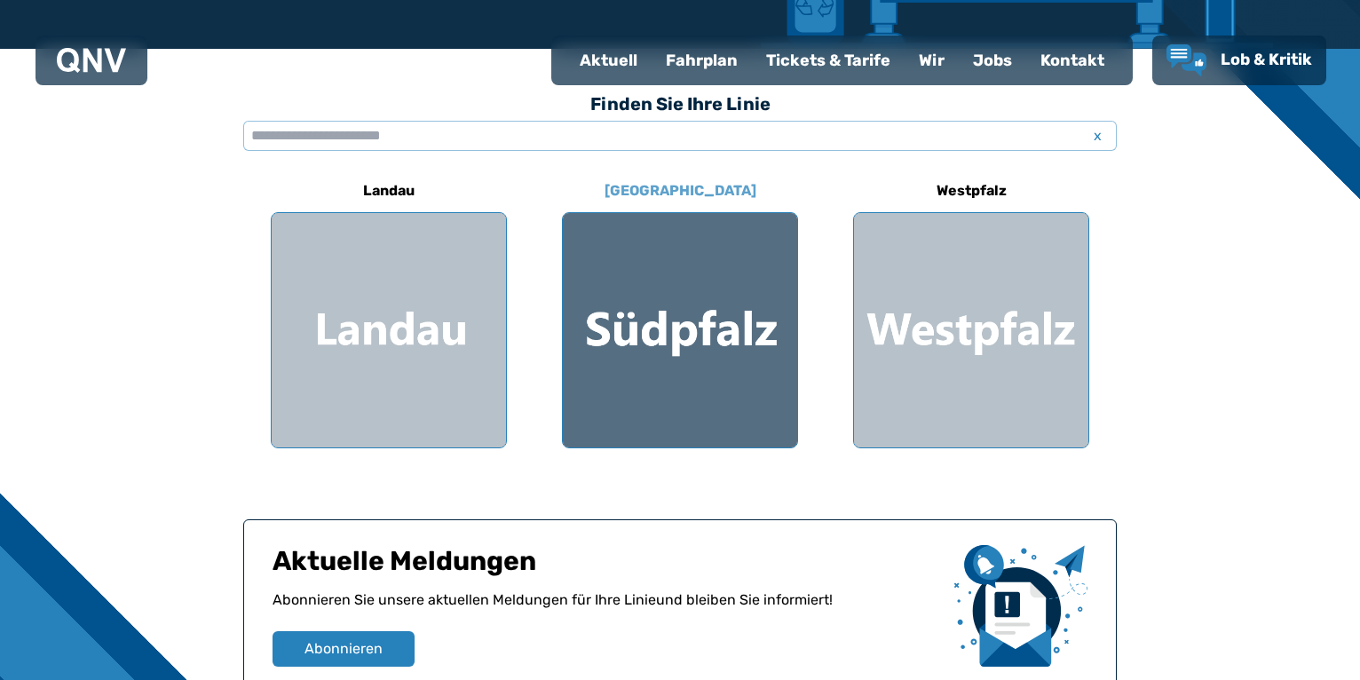
click at [703, 373] on div at bounding box center [680, 330] width 234 height 234
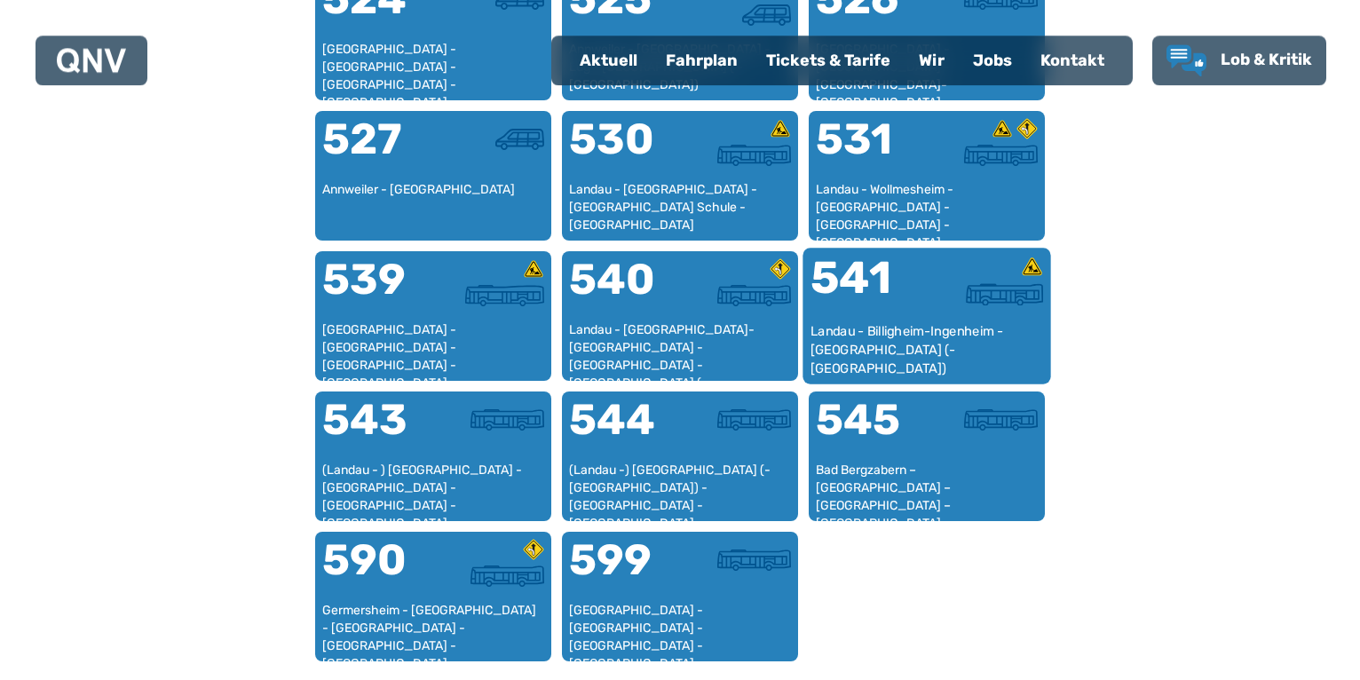
click at [913, 335] on div "Landau - Billigheim-Ingenheim - [GEOGRAPHIC_DATA] (- [GEOGRAPHIC_DATA])" at bounding box center [926, 349] width 233 height 54
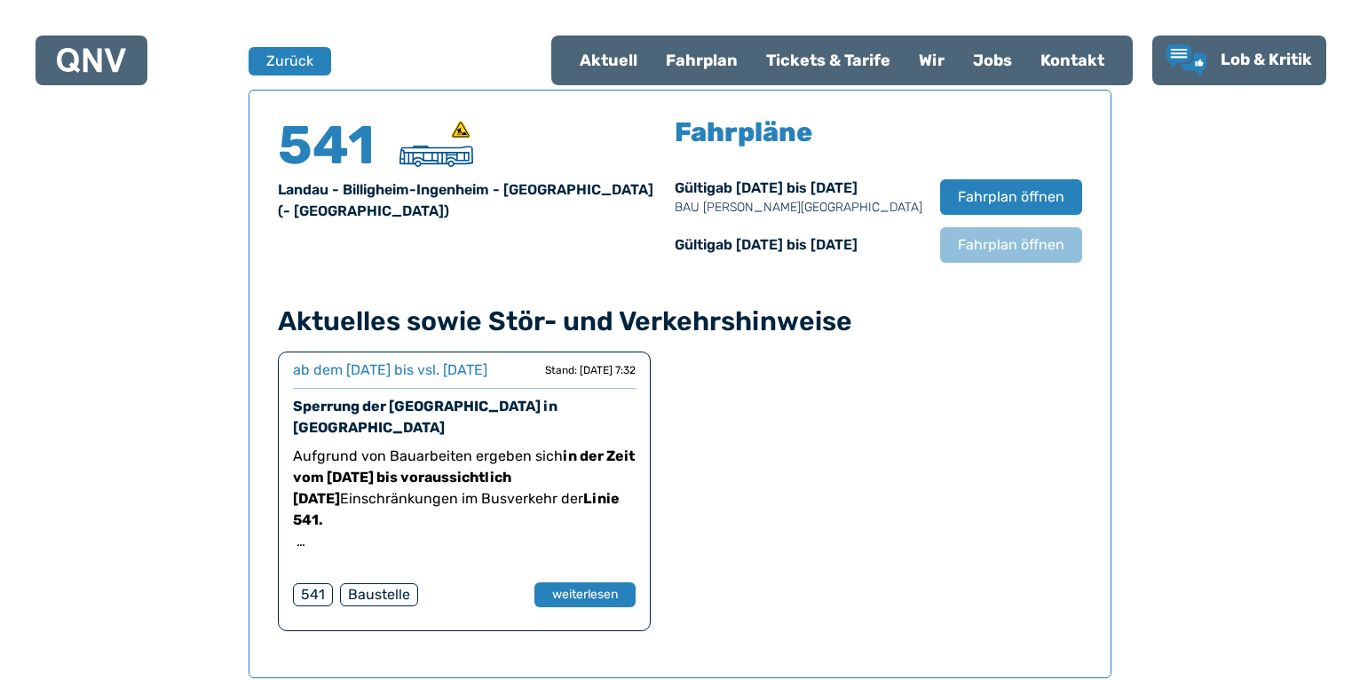
scroll to position [1260, 0]
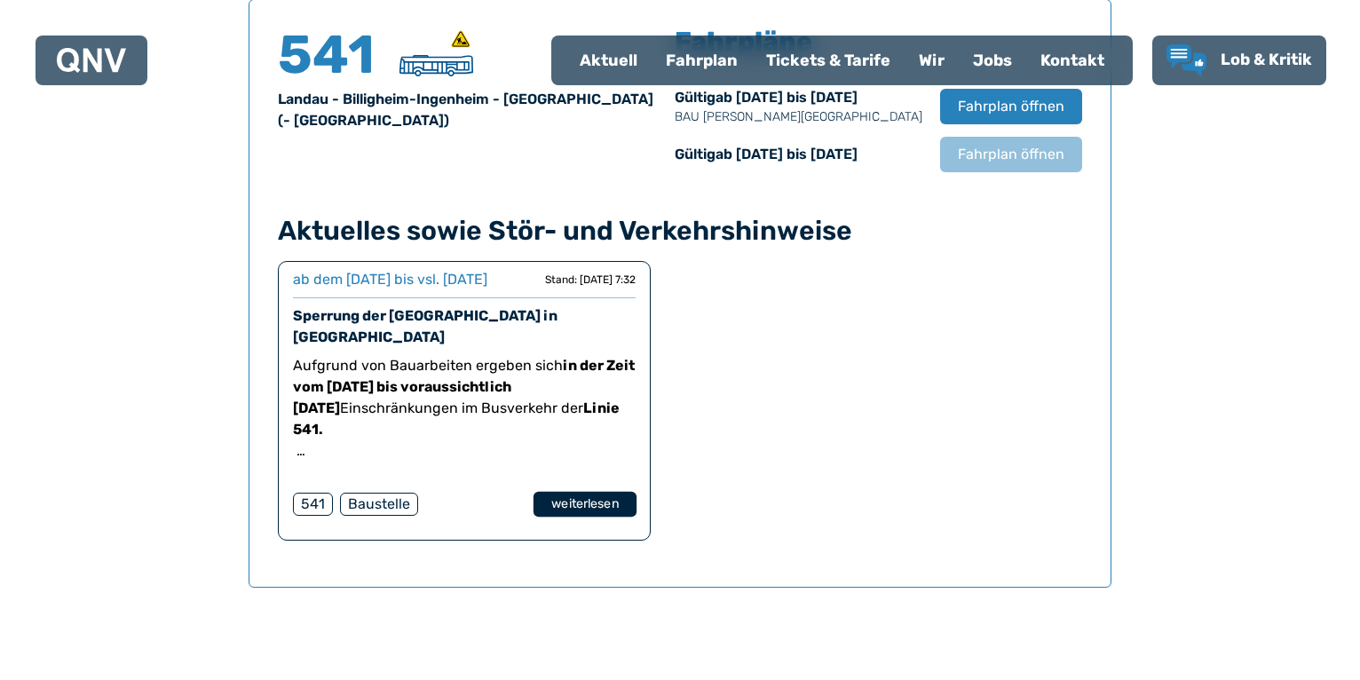
click at [592, 502] on button "weiterlesen" at bounding box center [584, 505] width 103 height 26
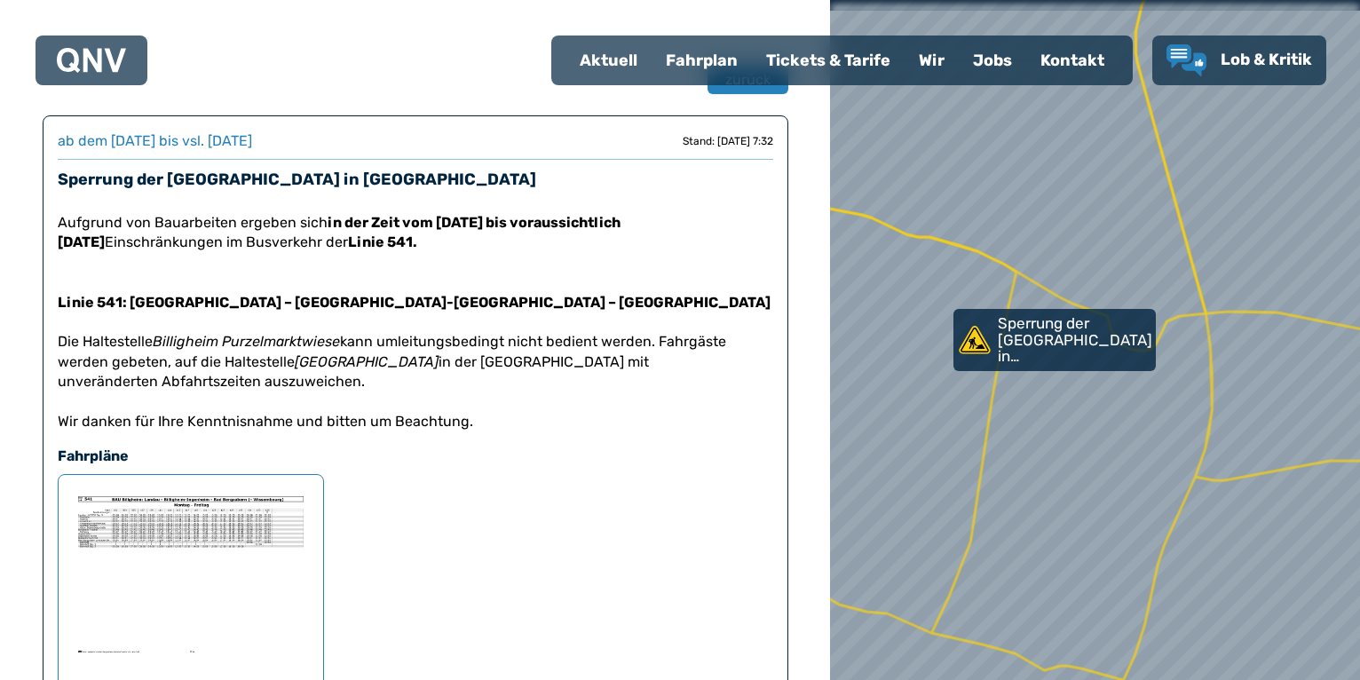
scroll to position [181, 0]
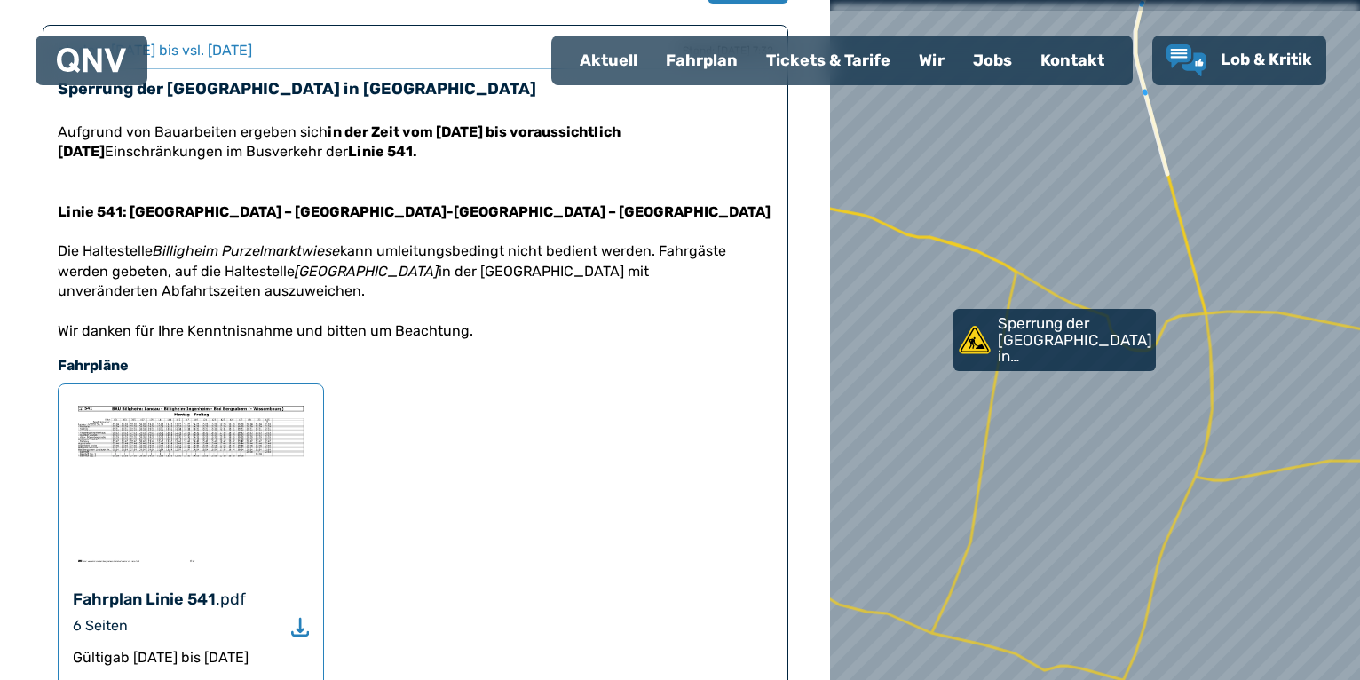
click at [160, 449] on img at bounding box center [191, 483] width 236 height 169
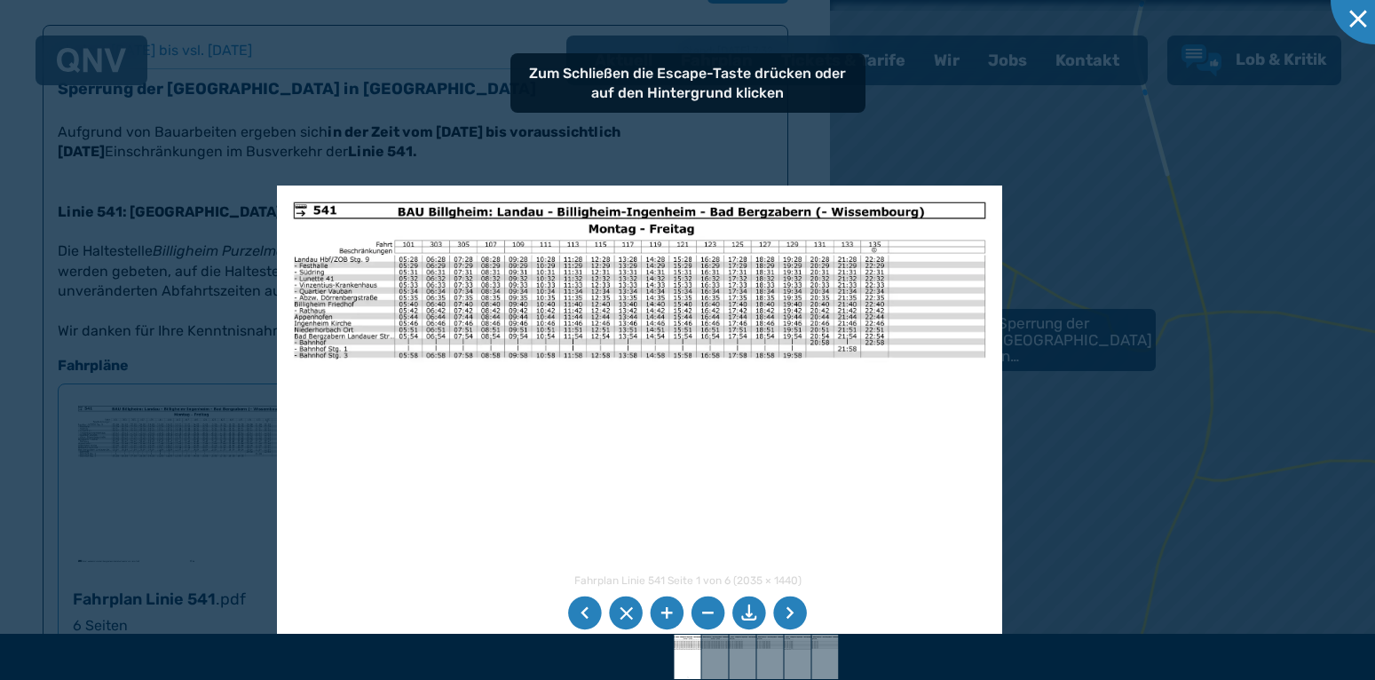
click at [550, 480] on img at bounding box center [639, 442] width 725 height 513
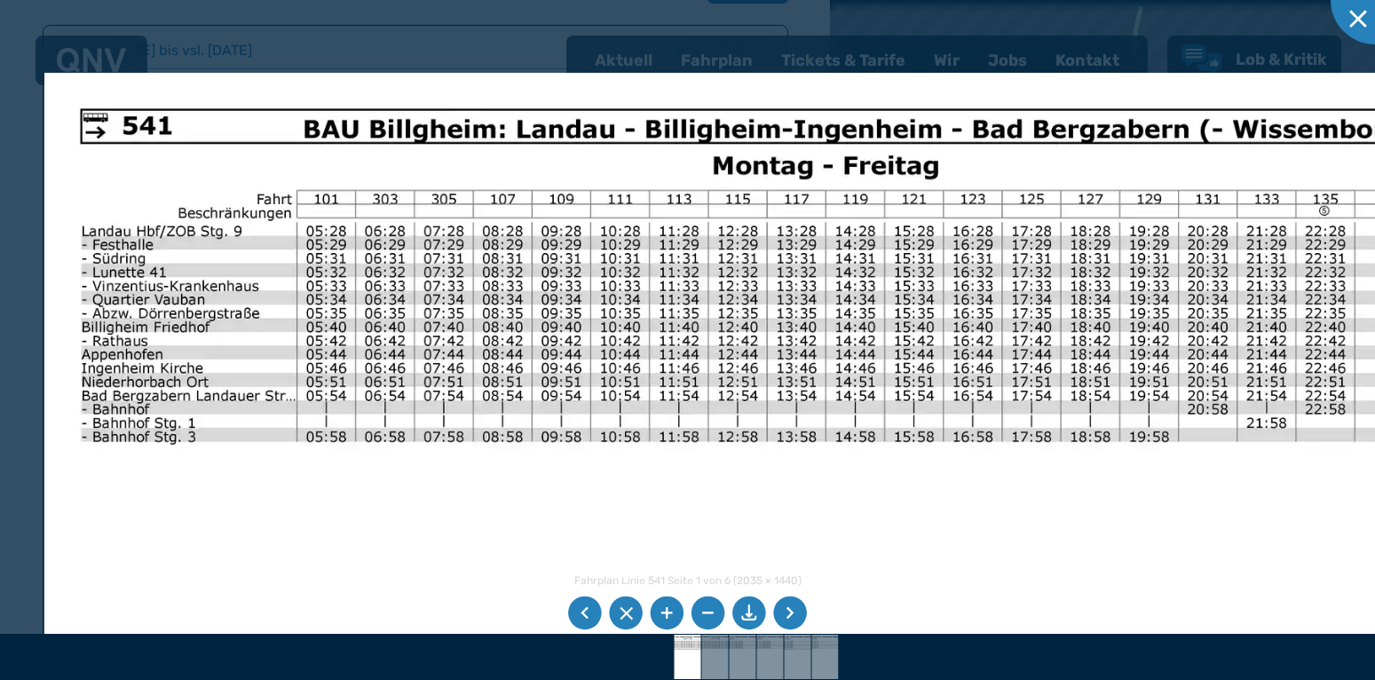
click at [501, 292] on img at bounding box center [820, 623] width 1553 height 1100
click at [1359, 12] on div at bounding box center [1374, 0] width 89 height 89
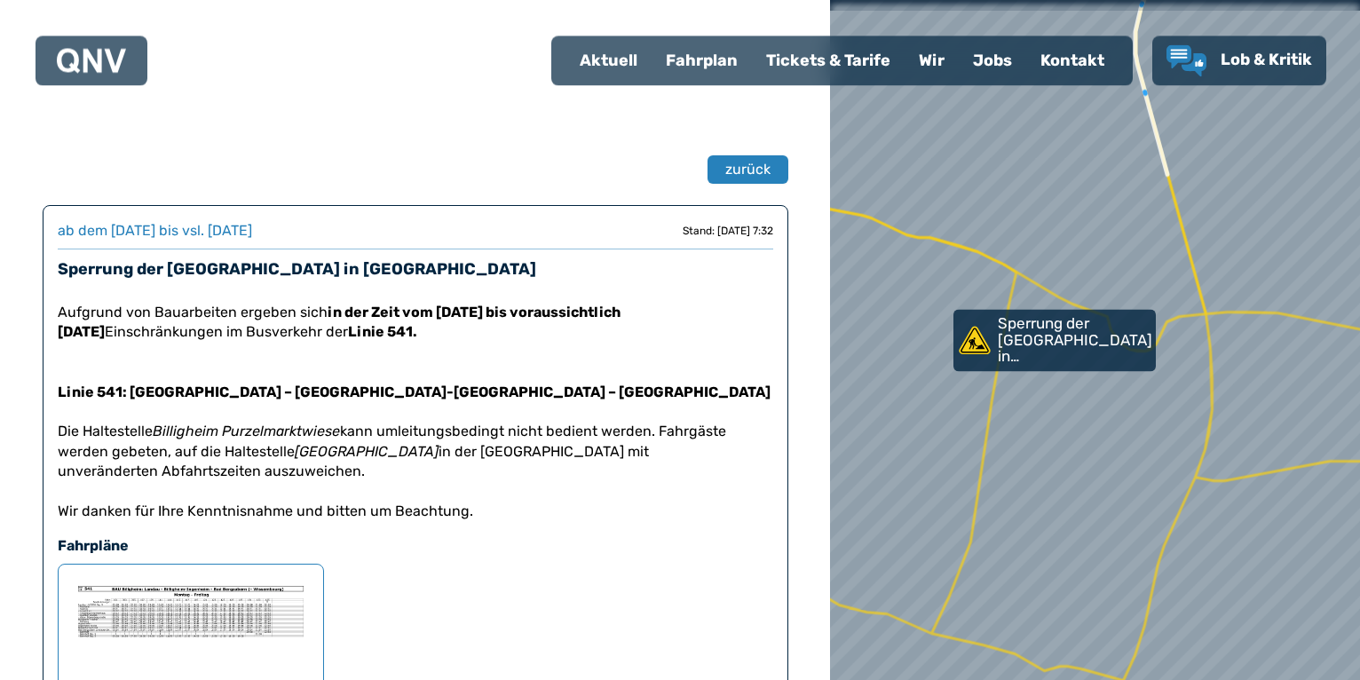
scroll to position [0, 0]
click at [753, 175] on span "zurück" at bounding box center [747, 170] width 46 height 21
select select "*"
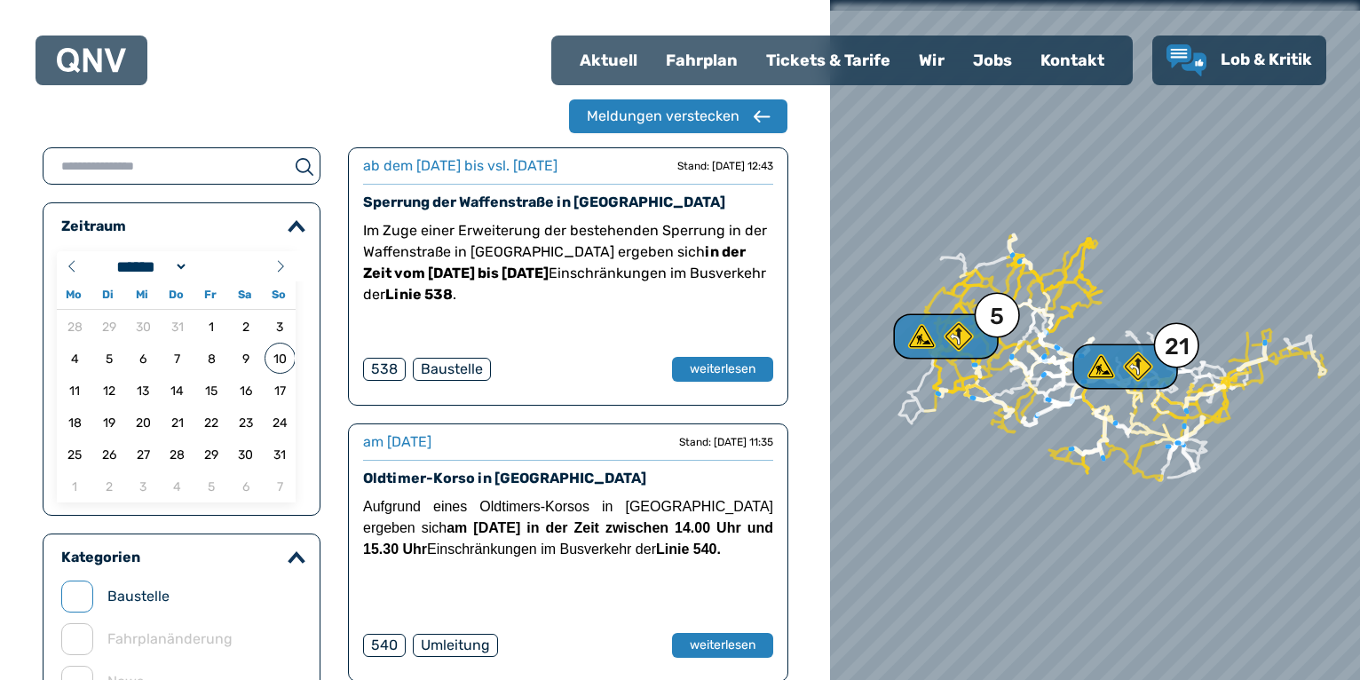
click at [822, 58] on div "Tickets & Tarife" at bounding box center [828, 60] width 153 height 46
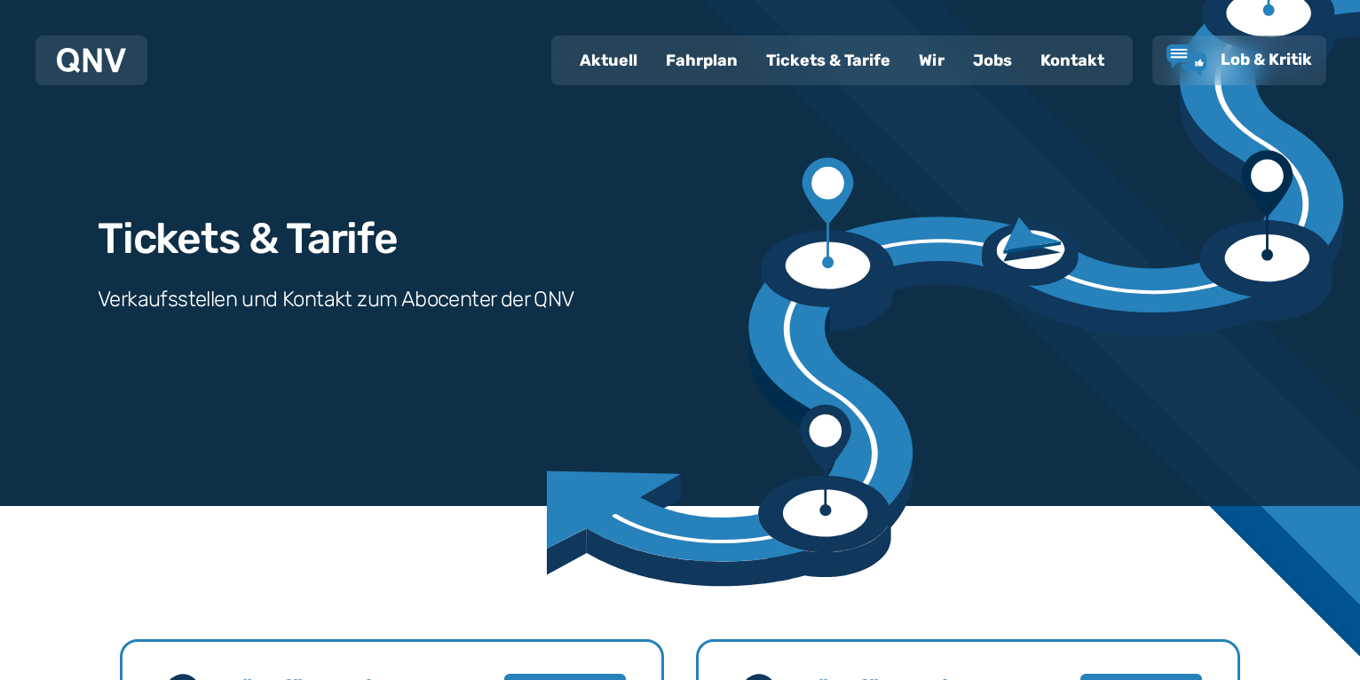
click at [705, 55] on div "Fahrplan" at bounding box center [701, 60] width 100 height 46
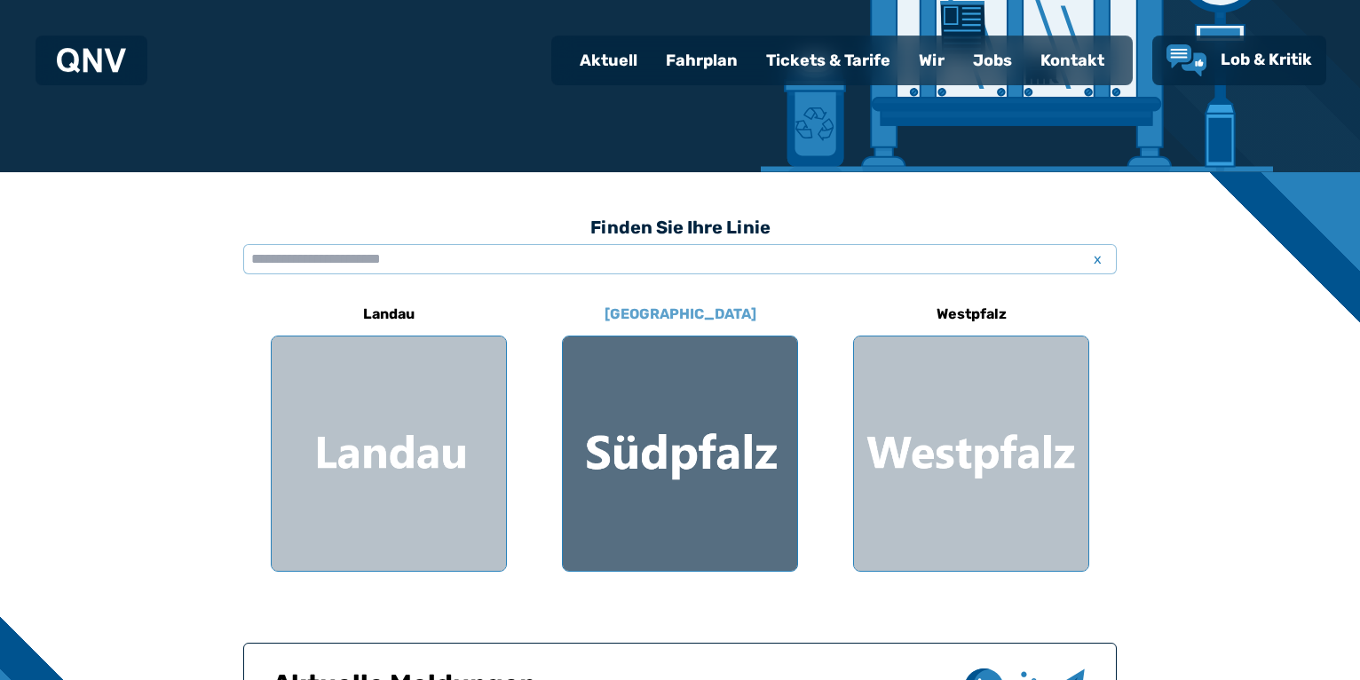
scroll to position [362, 0]
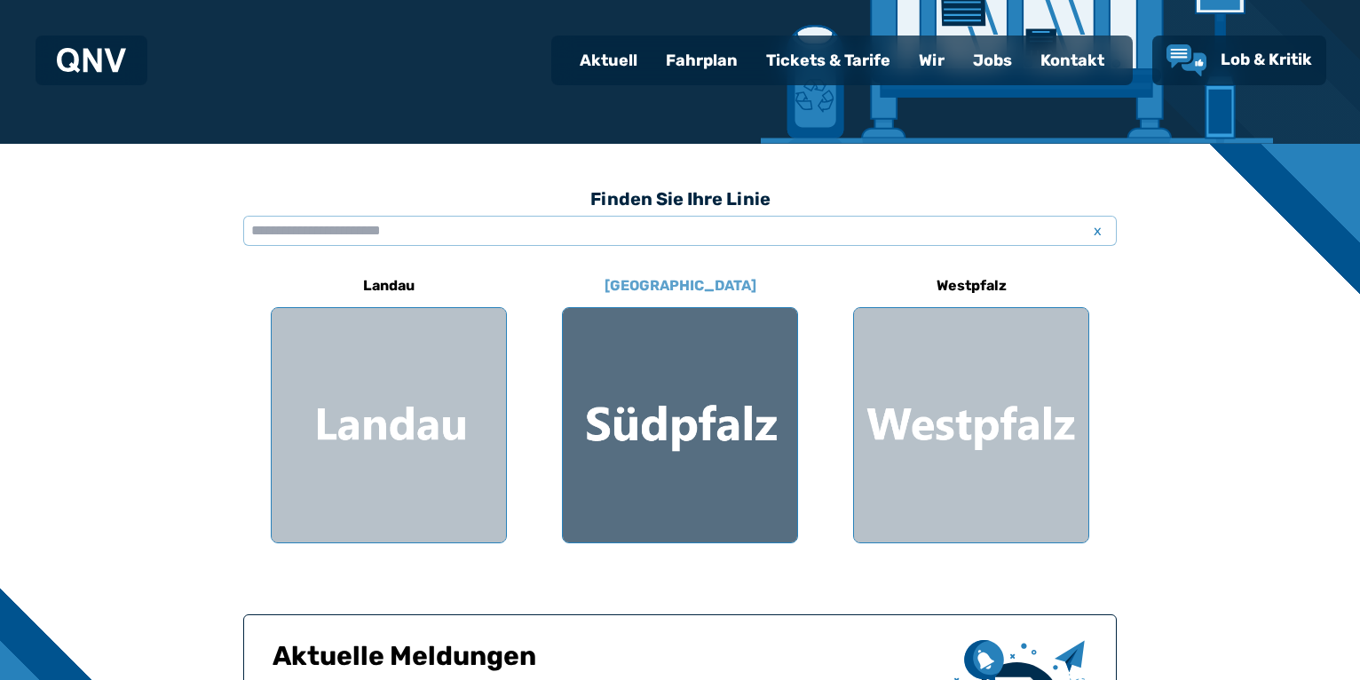
click at [686, 429] on div at bounding box center [680, 425] width 234 height 234
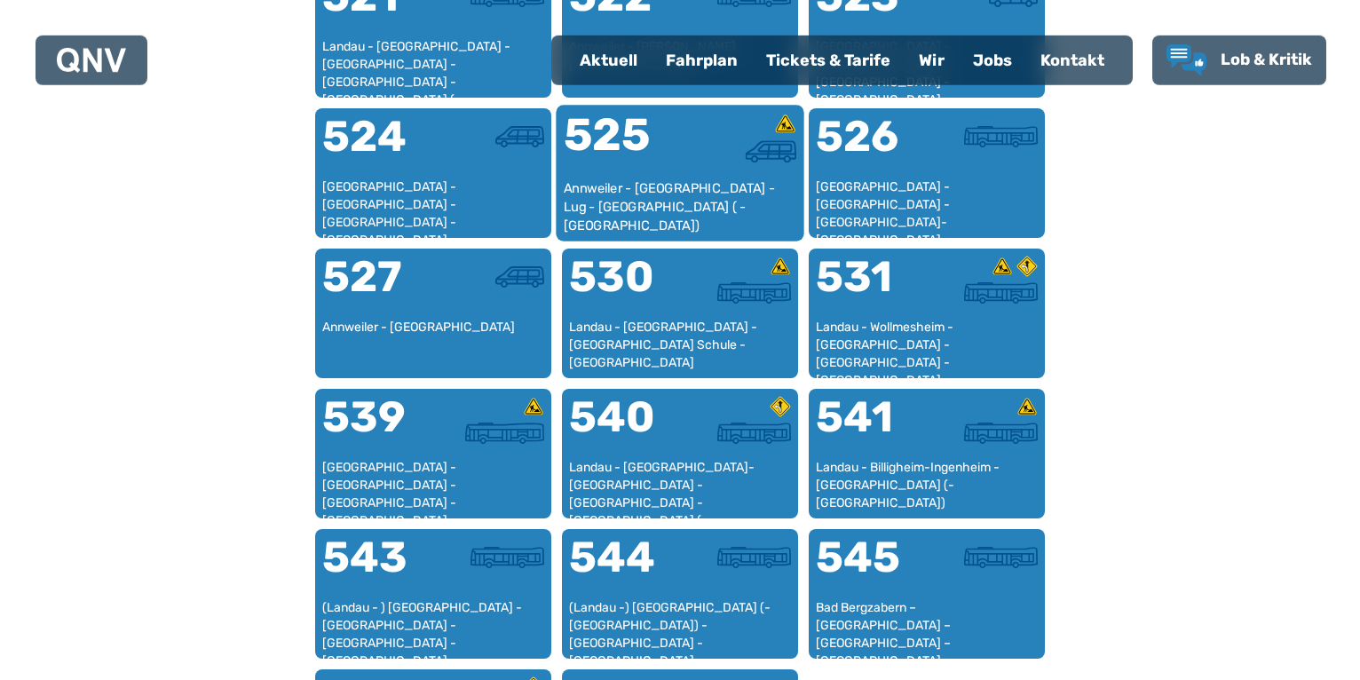
scroll to position [1437, 0]
